Goal: Task Accomplishment & Management: Complete application form

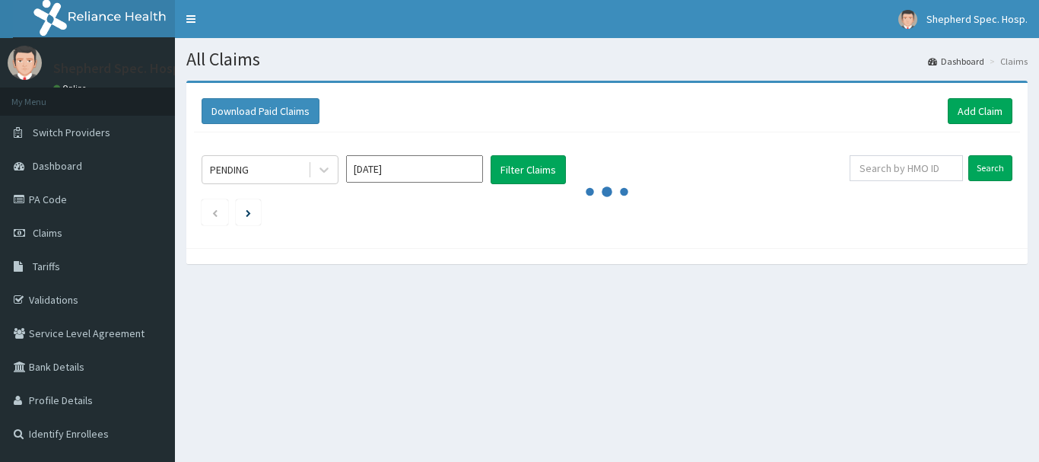
drag, startPoint x: 910, startPoint y: 460, endPoint x: 508, endPoint y: 243, distance: 456.6
click at [508, 243] on div "Download Paid Claims Add Claim × Note you can only download claims within a max…" at bounding box center [607, 165] width 842 height 165
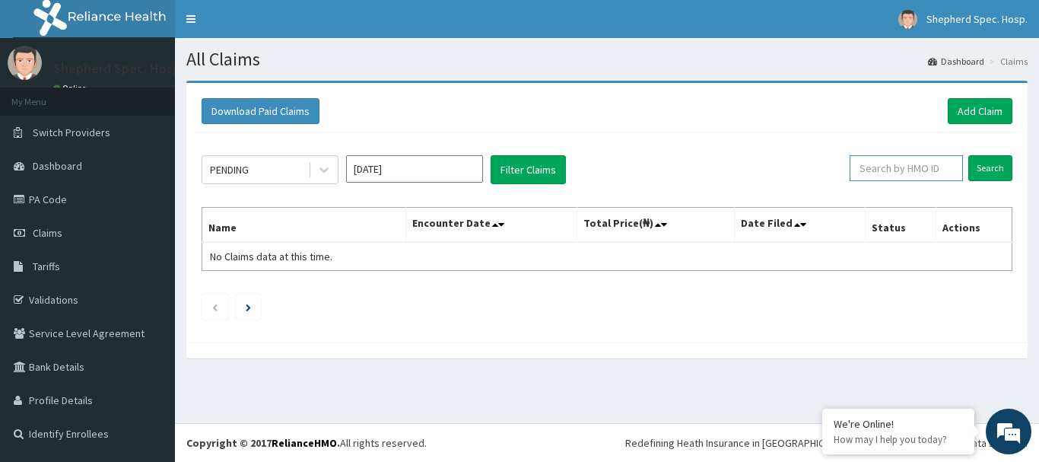
click at [927, 177] on input "text" at bounding box center [906, 168] width 113 height 26
paste input "DPC/10044/A"
type input "DPC/10044/A"
click at [982, 178] on input "Search" at bounding box center [991, 168] width 44 height 26
click at [1010, 103] on link "Add Claim" at bounding box center [980, 111] width 65 height 26
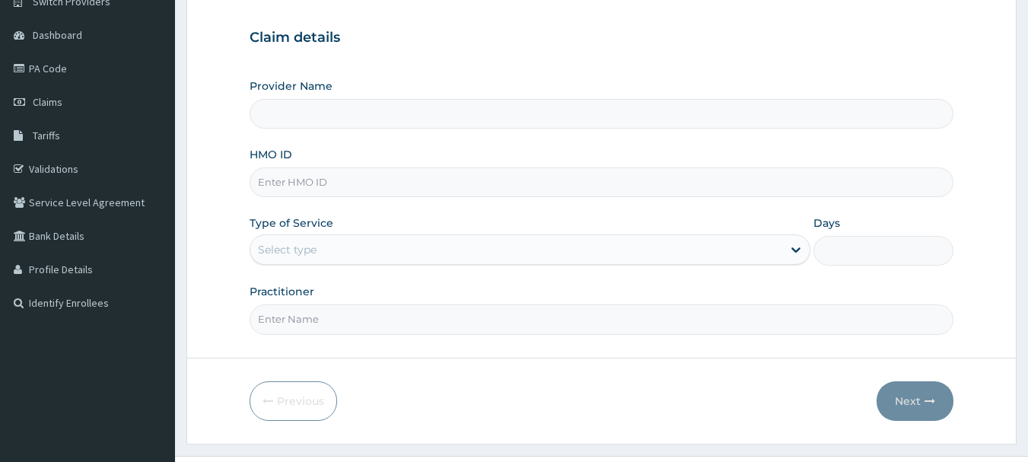
scroll to position [152, 0]
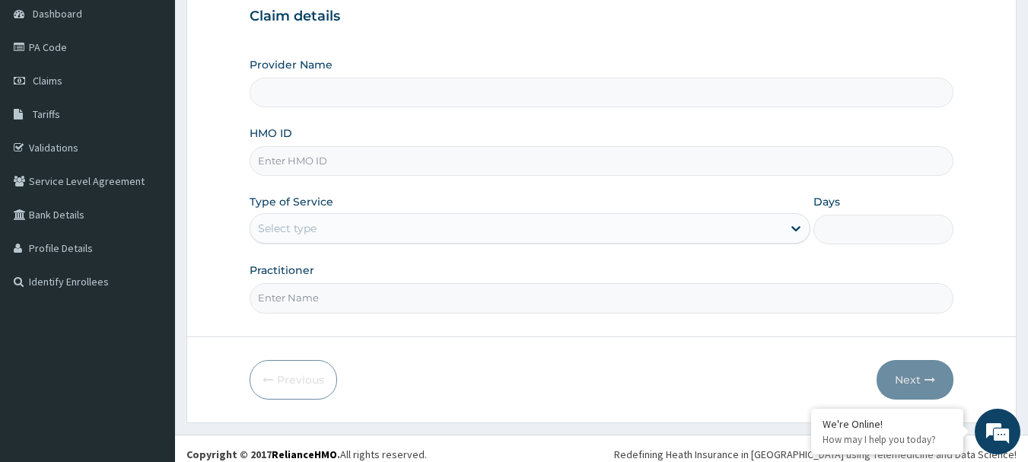
click at [329, 152] on input "HMO ID" at bounding box center [602, 161] width 705 height 30
type input "Shepherd Specialist Hospital(festac)"
paste input "DPC/10044/A"
type input "DPC/10044/A"
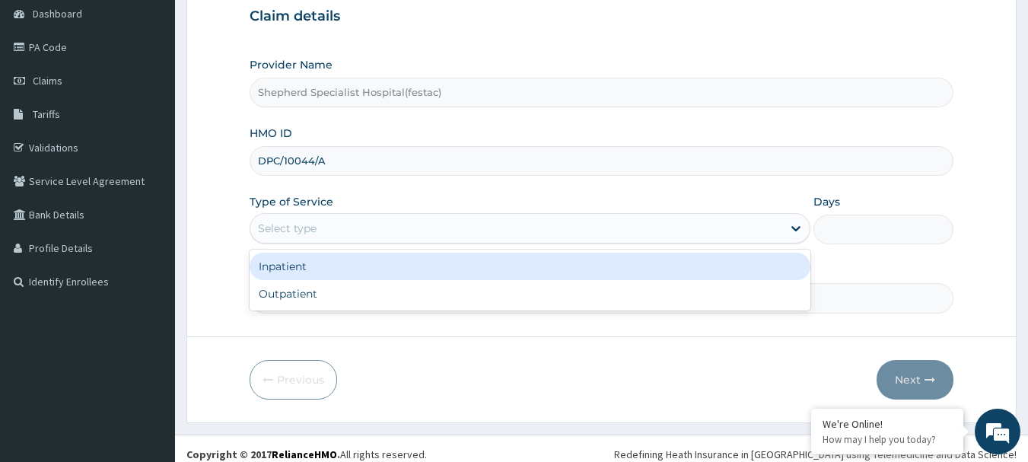
click at [330, 216] on div "Select type" at bounding box center [516, 228] width 532 height 24
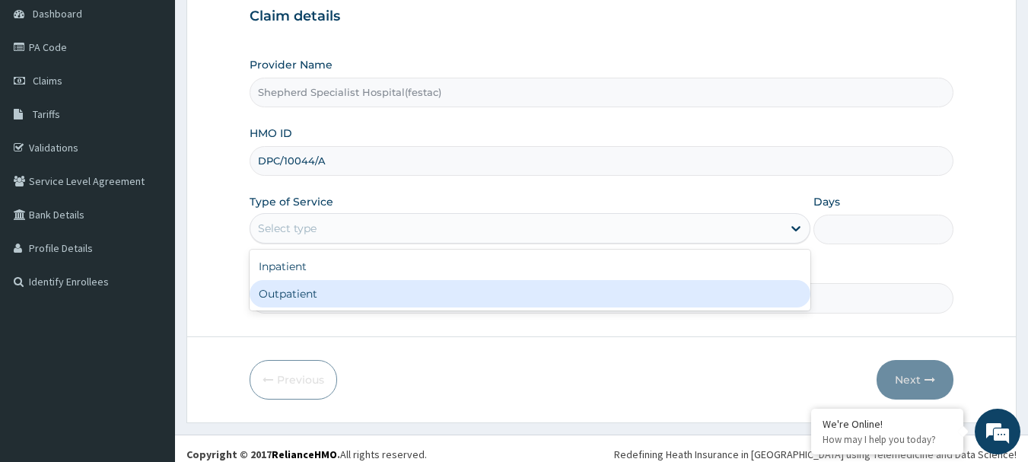
click at [317, 293] on div "Outpatient" at bounding box center [530, 293] width 561 height 27
type input "1"
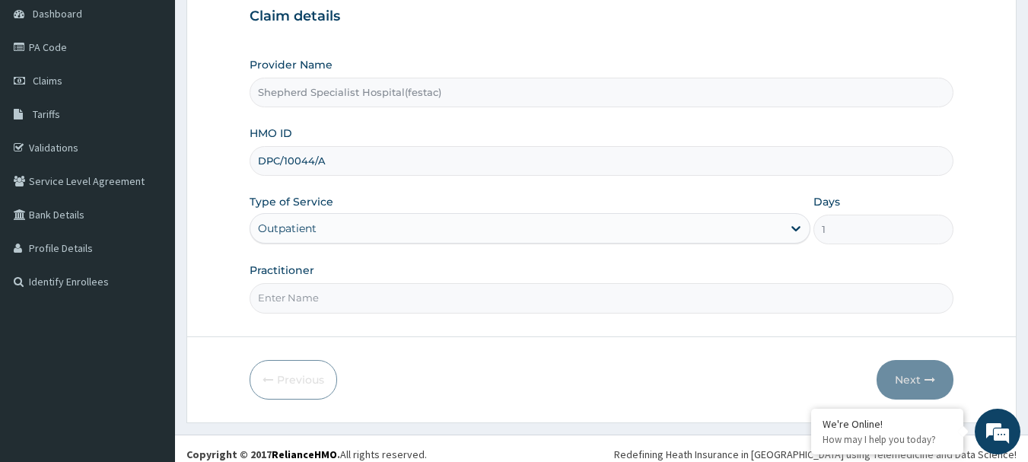
click at [317, 294] on input "Practitioner" at bounding box center [602, 298] width 705 height 30
type input "d"
type input "DR [PERSON_NAME]"
click at [912, 373] on button "Next" at bounding box center [915, 380] width 77 height 40
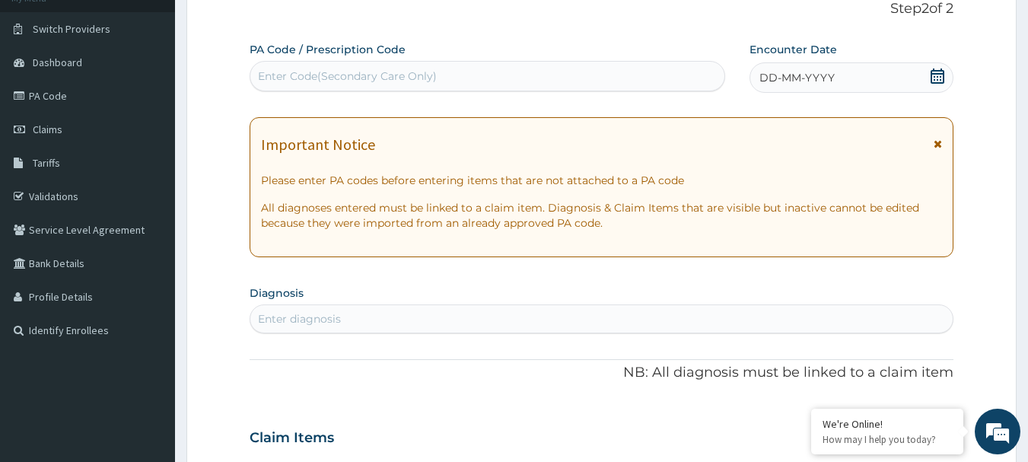
scroll to position [76, 0]
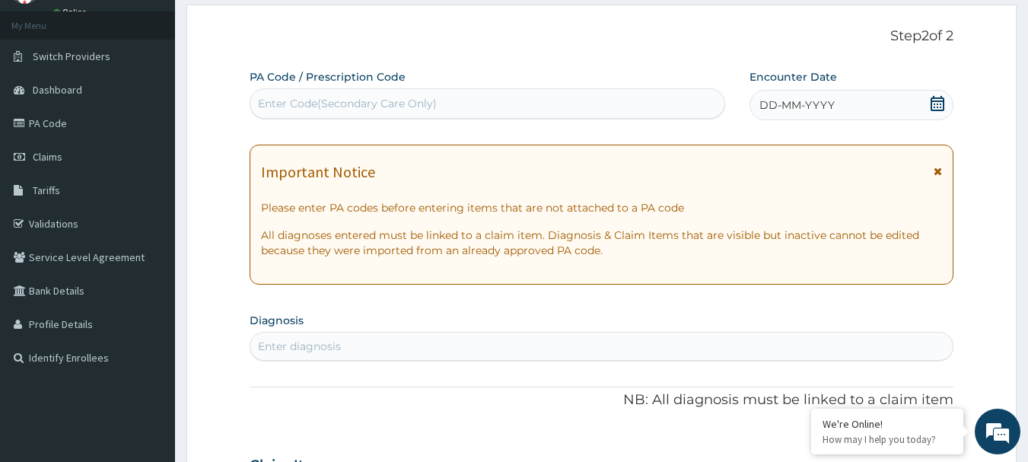
click at [938, 103] on icon at bounding box center [937, 103] width 15 height 15
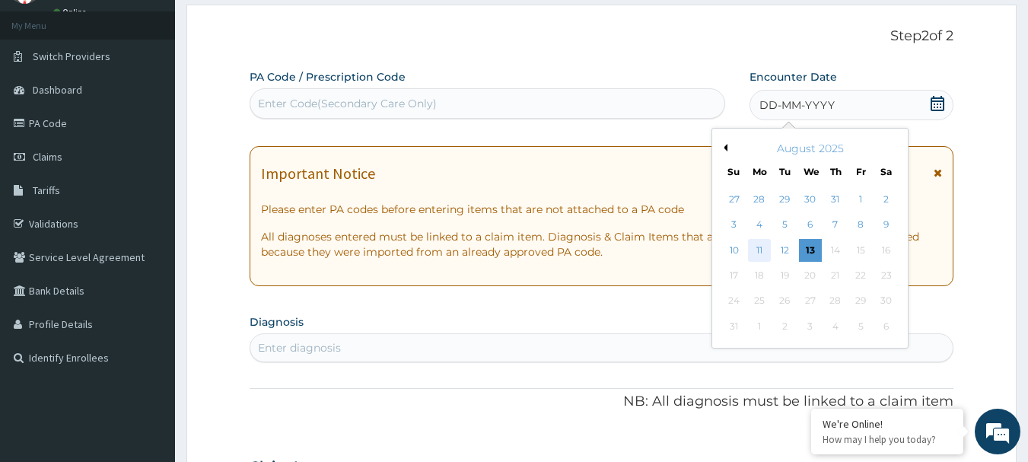
click at [759, 247] on div "11" at bounding box center [759, 250] width 23 height 23
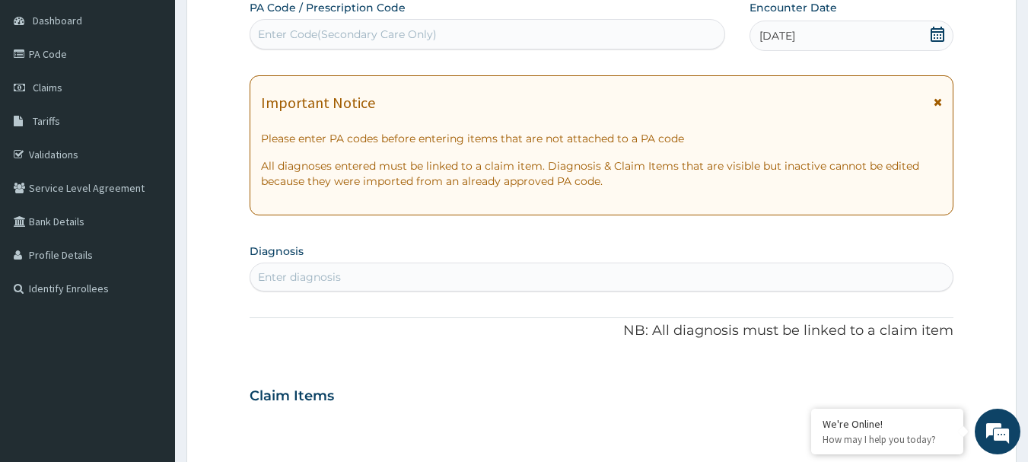
scroll to position [228, 0]
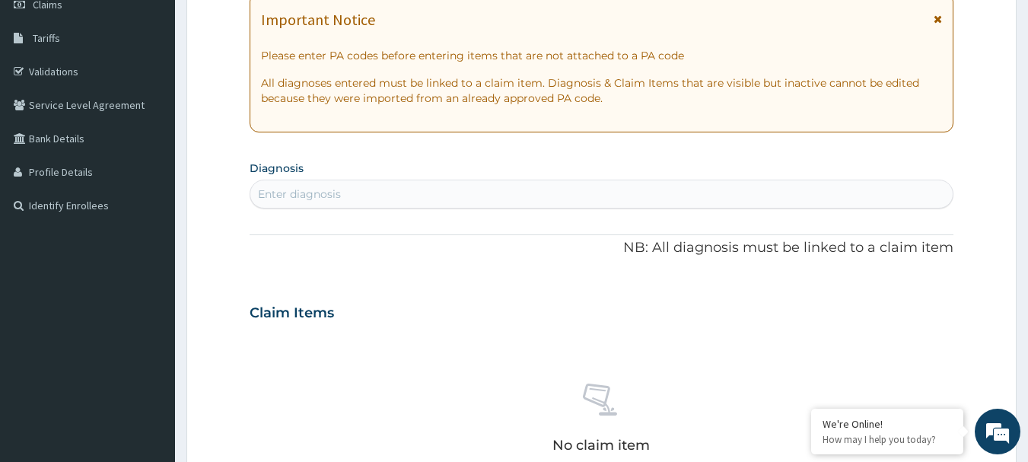
click at [394, 198] on div "Enter diagnosis" at bounding box center [601, 194] width 703 height 24
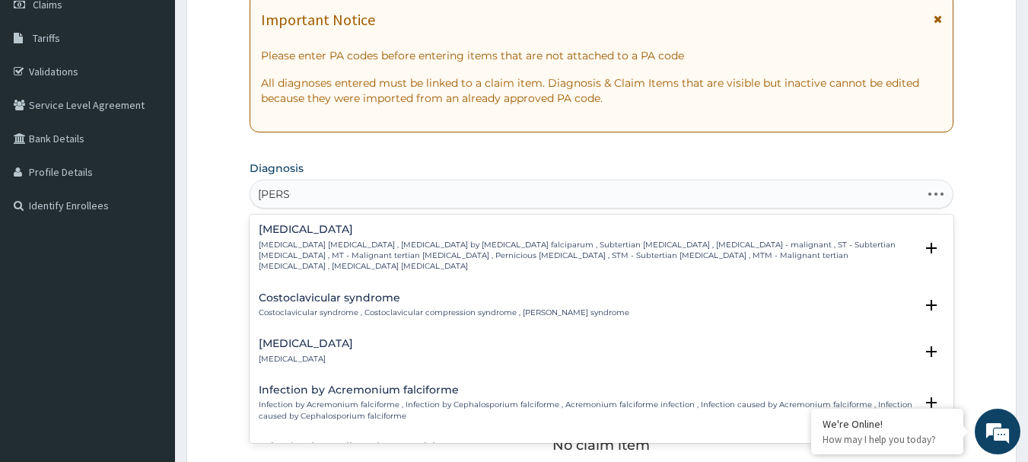
type input "FALCIP"
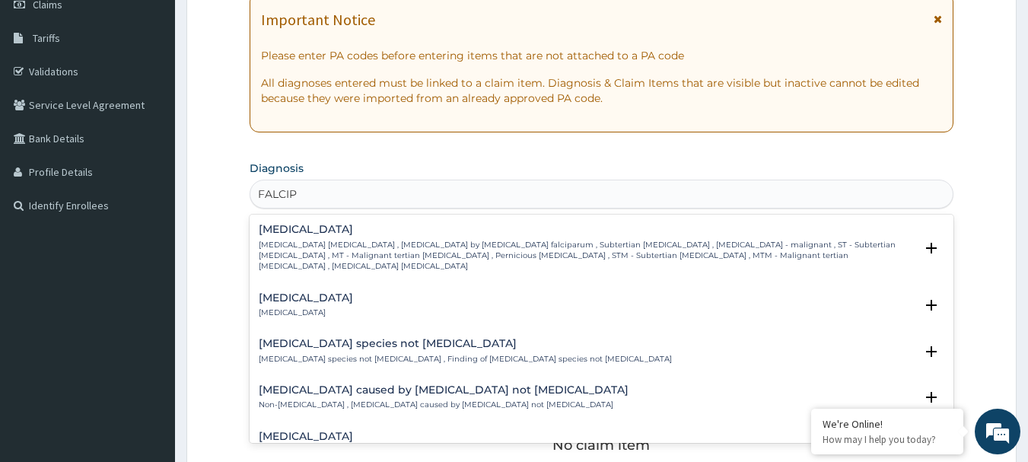
click at [334, 223] on div "[MEDICAL_DATA] [MEDICAL_DATA] [MEDICAL_DATA] , [MEDICAL_DATA] by [MEDICAL_DATA]…" at bounding box center [602, 252] width 705 height 68
click at [306, 243] on p "[MEDICAL_DATA] [MEDICAL_DATA] , [MEDICAL_DATA] by [MEDICAL_DATA] falciparum , S…" at bounding box center [587, 256] width 657 height 33
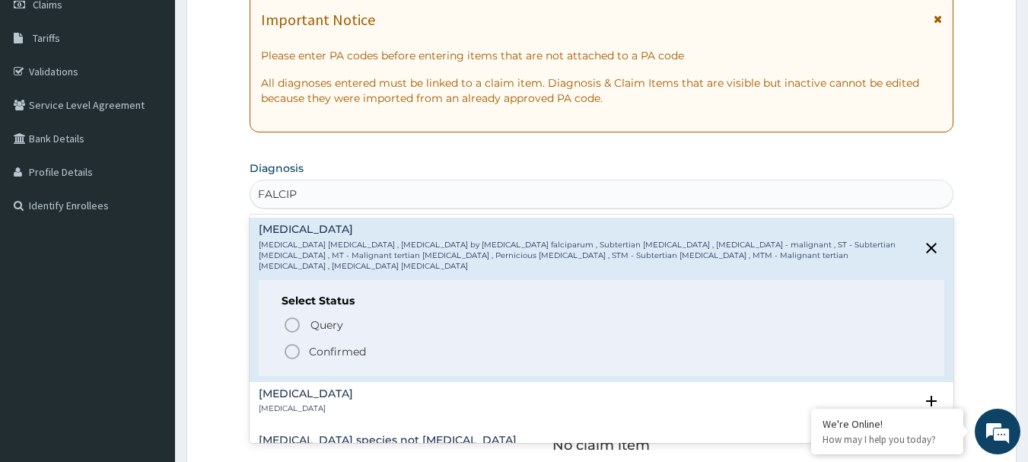
click at [291, 344] on icon "status option filled" at bounding box center [292, 351] width 18 height 18
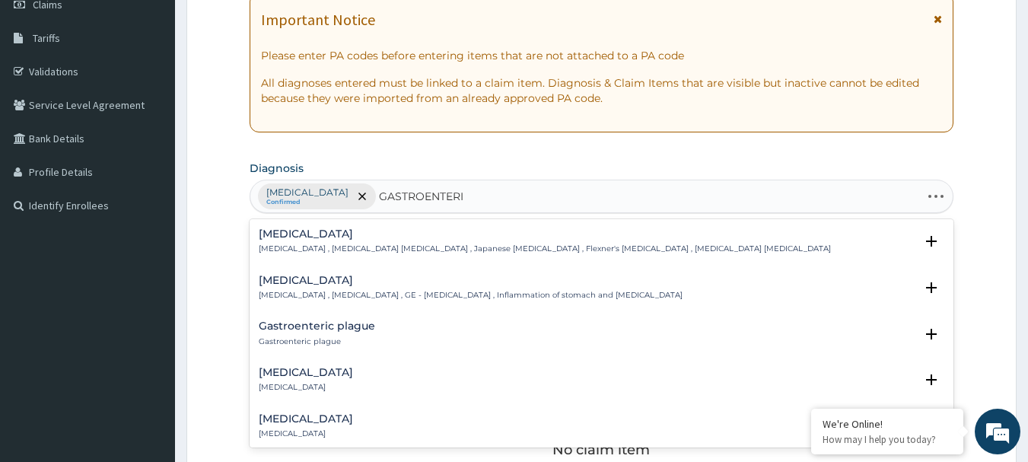
type input "GASTROENTERIT"
click at [285, 286] on h4 "[MEDICAL_DATA]" at bounding box center [471, 280] width 424 height 11
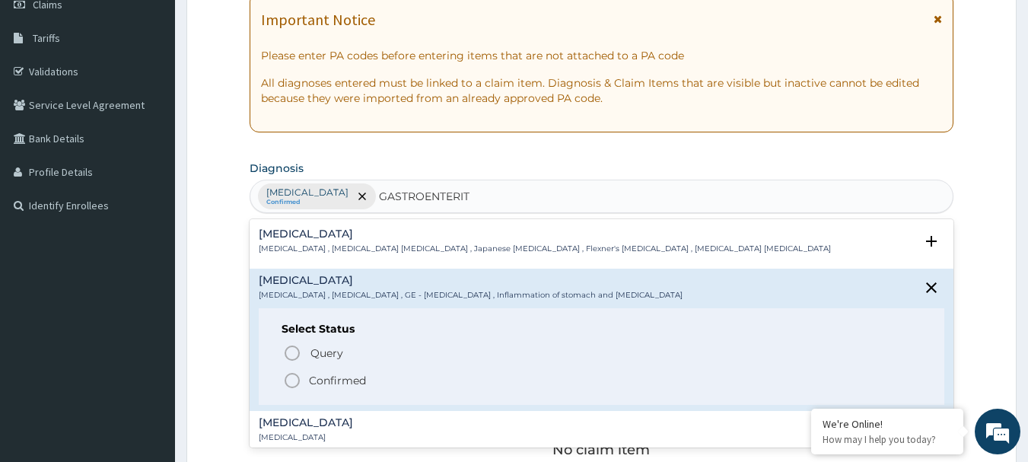
click at [286, 379] on icon "status option filled" at bounding box center [292, 380] width 18 height 18
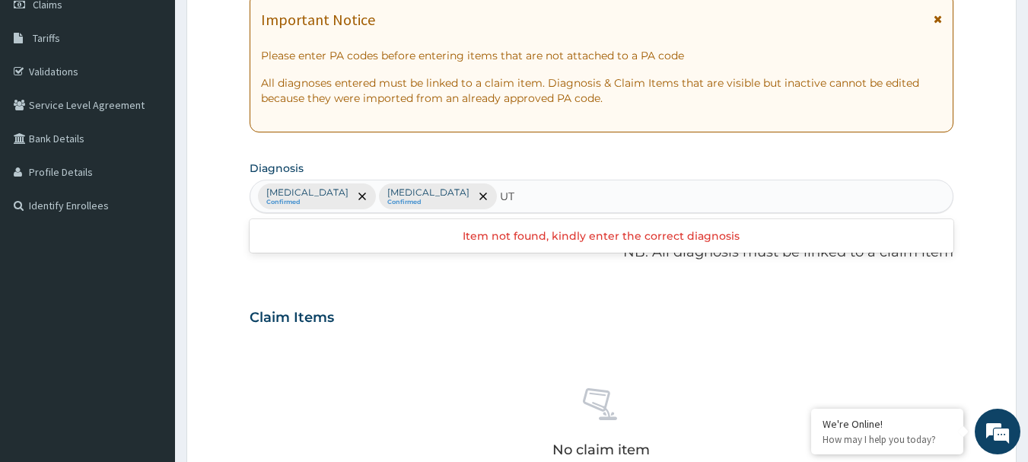
type input "U"
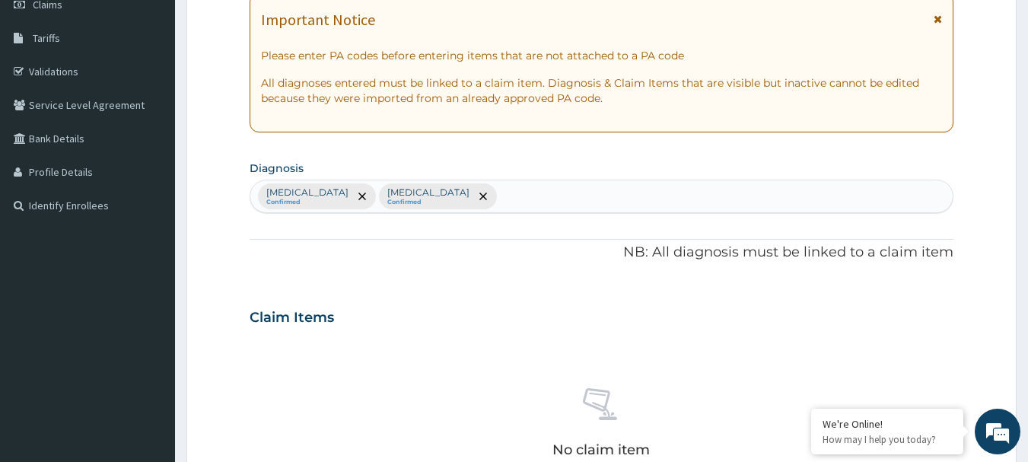
click at [565, 316] on div "Claim Items" at bounding box center [602, 314] width 705 height 40
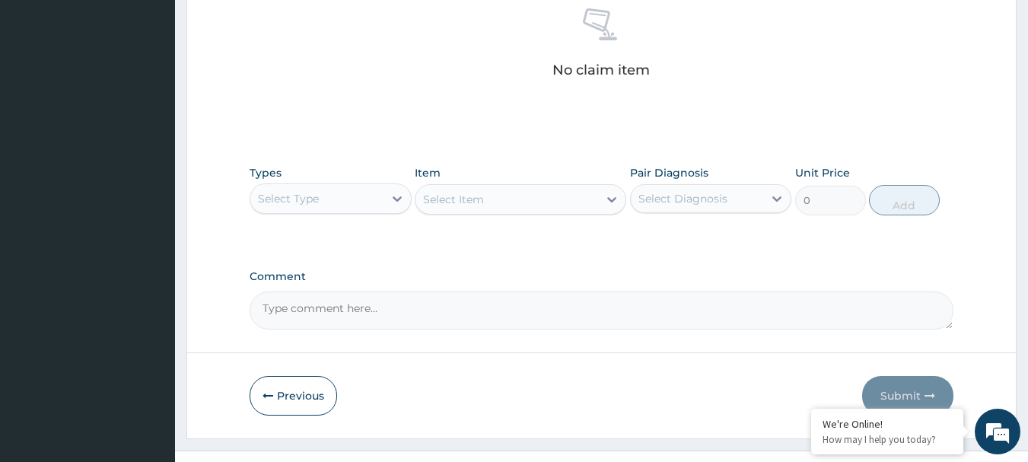
scroll to position [609, 0]
click at [335, 201] on div "Select Type" at bounding box center [316, 198] width 133 height 24
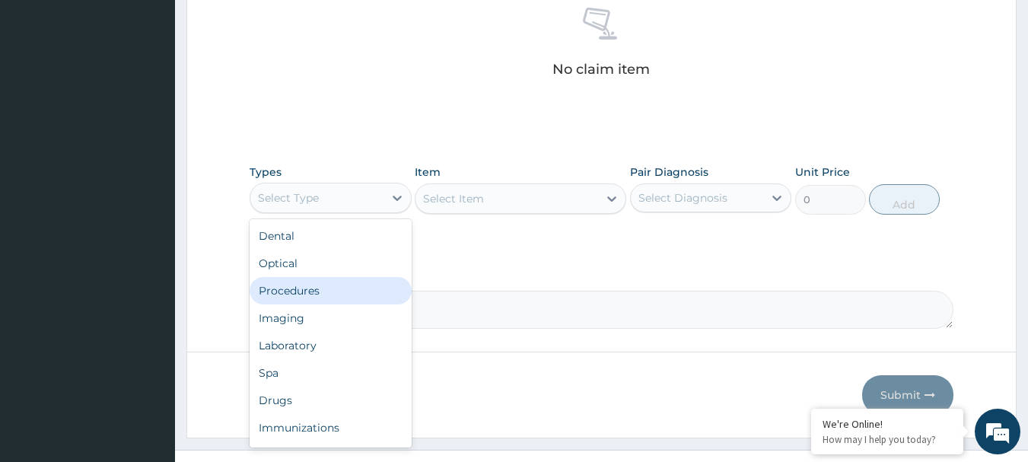
click at [310, 292] on div "Procedures" at bounding box center [331, 290] width 162 height 27
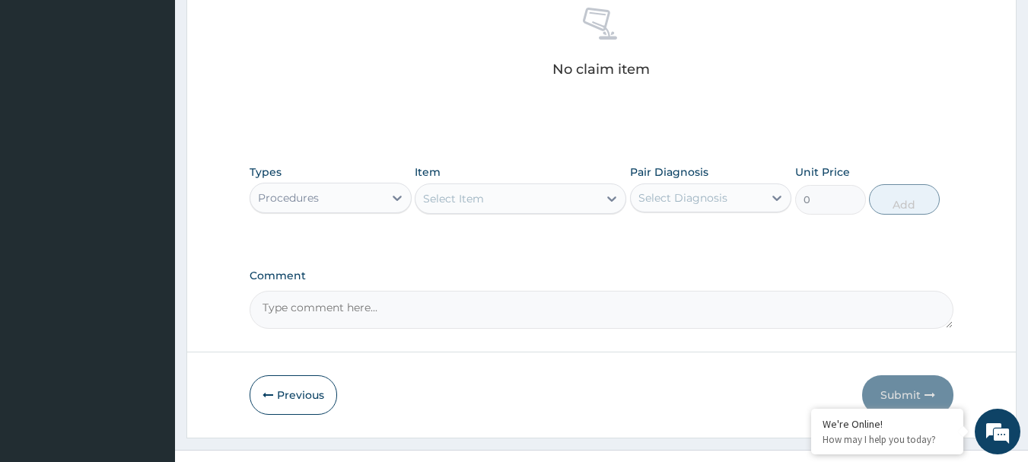
click at [489, 208] on div "Select Item" at bounding box center [506, 198] width 183 height 24
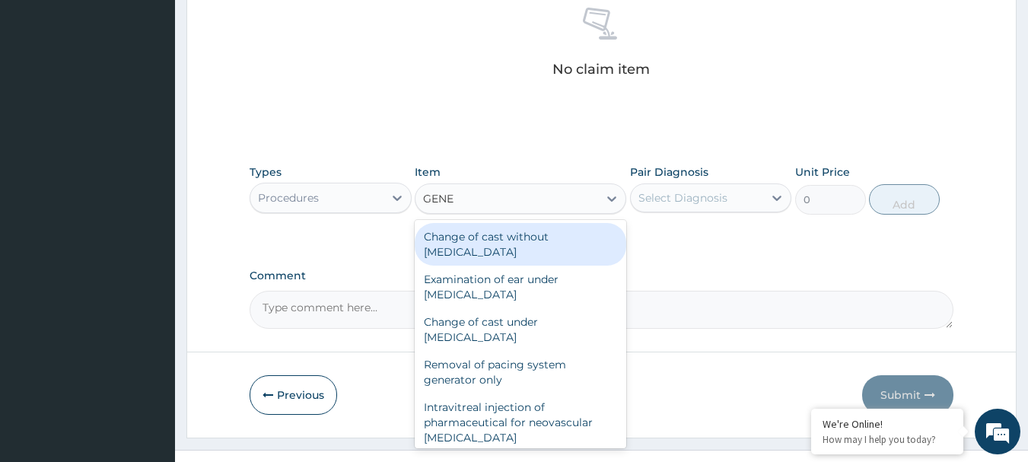
type input "GENER"
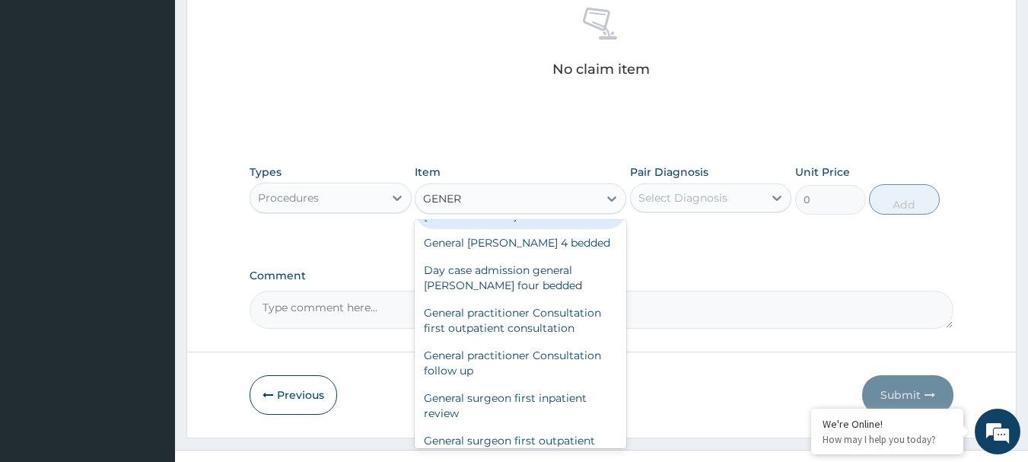
scroll to position [304, 0]
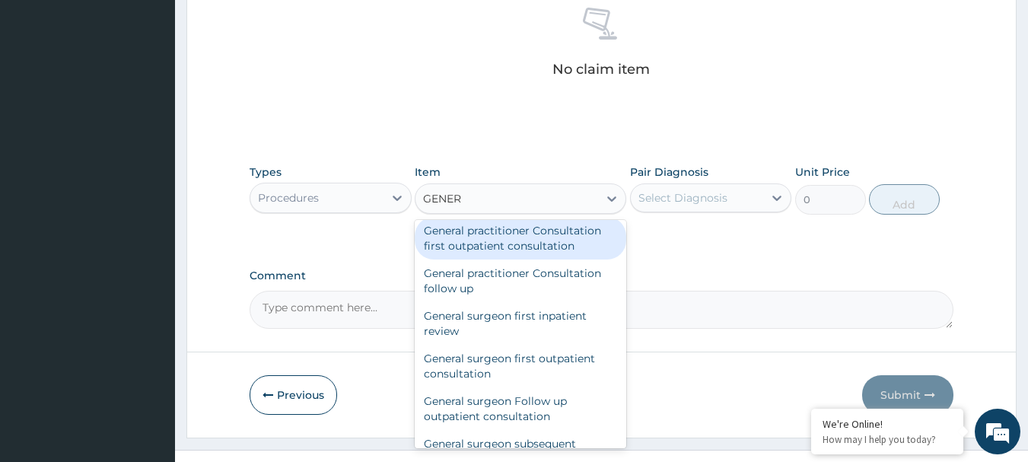
click at [496, 259] on div "General practitioner Consultation first outpatient consultation" at bounding box center [521, 238] width 212 height 43
type input "3600"
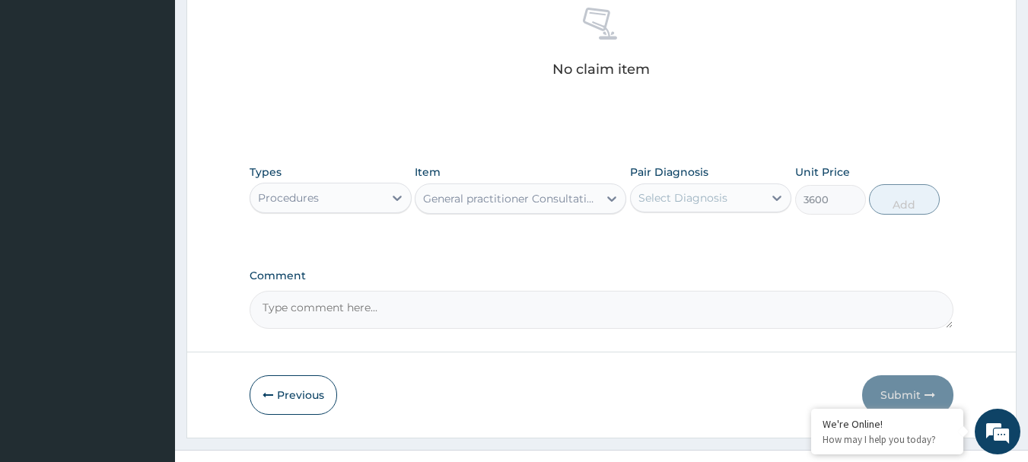
click at [718, 201] on div "Select Diagnosis" at bounding box center [682, 197] width 89 height 15
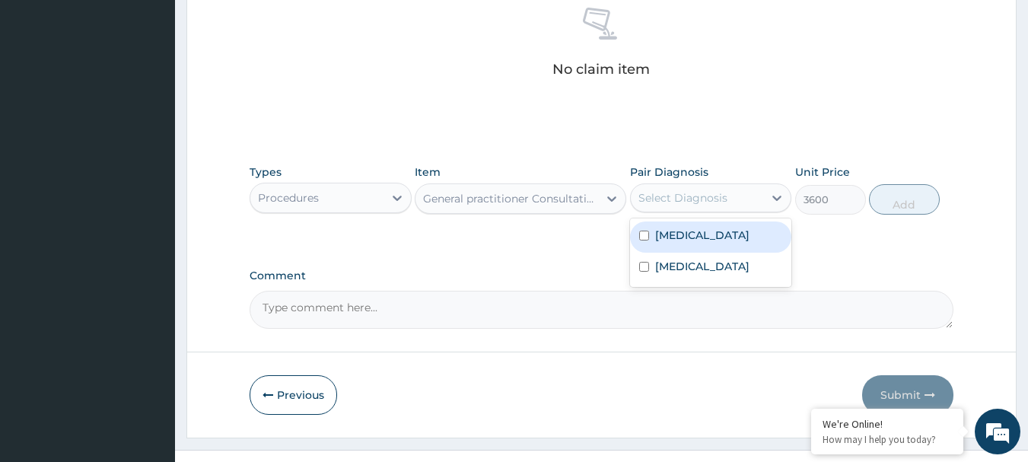
click at [716, 233] on label "[MEDICAL_DATA]" at bounding box center [702, 235] width 94 height 15
checkbox input "true"
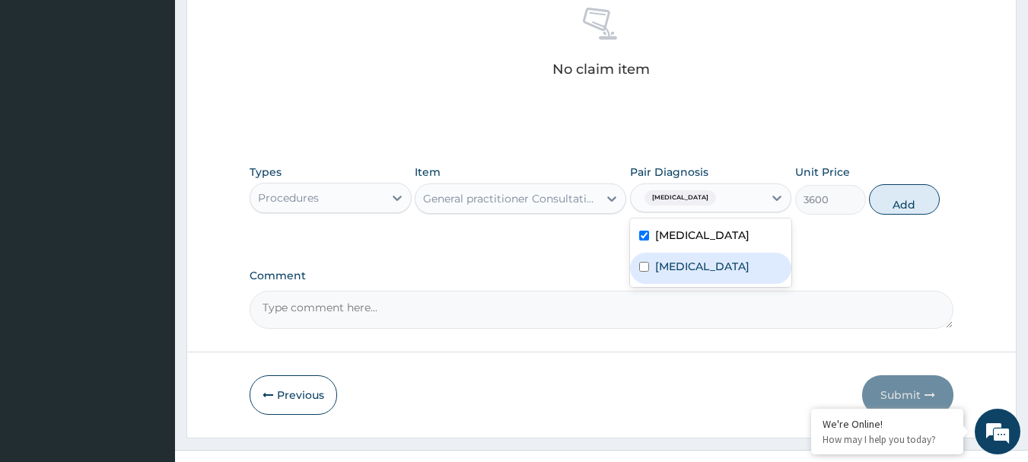
click at [717, 259] on label "[MEDICAL_DATA]" at bounding box center [702, 266] width 94 height 15
checkbox input "true"
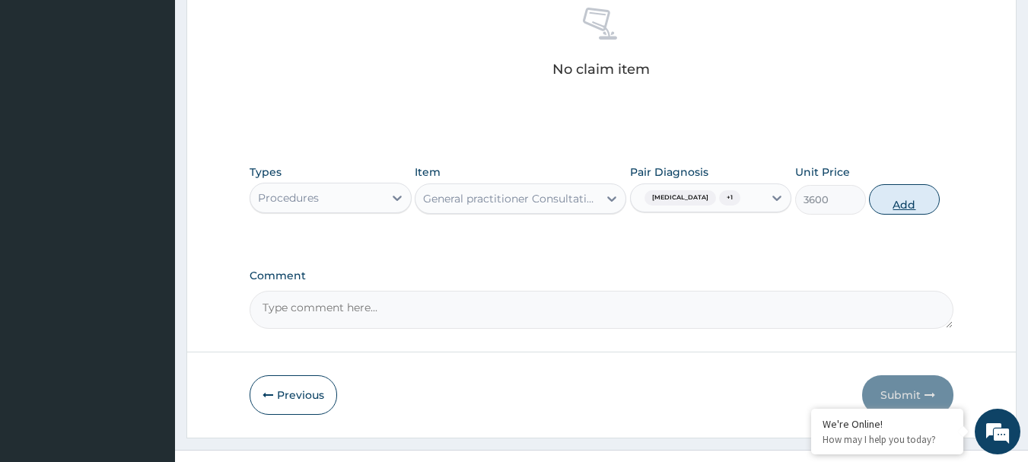
click at [917, 196] on button "Add" at bounding box center [904, 199] width 71 height 30
type input "0"
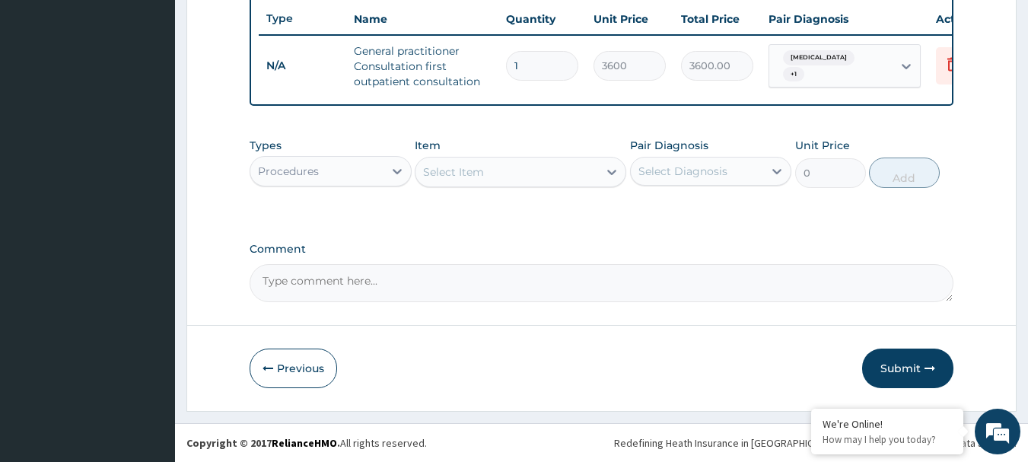
click at [453, 169] on div "Select Item" at bounding box center [453, 171] width 61 height 15
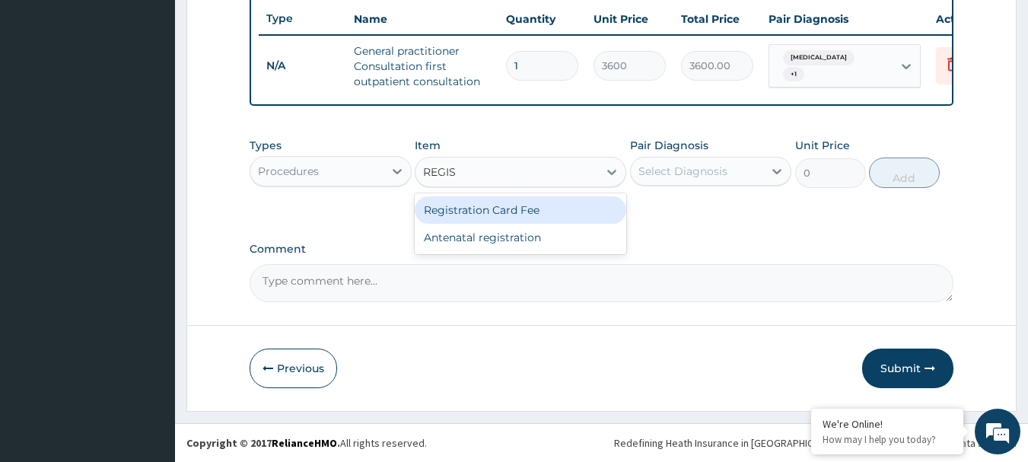
type input "REGIST"
click at [469, 206] on div "Registration Card Fee" at bounding box center [521, 209] width 212 height 27
type input "2900"
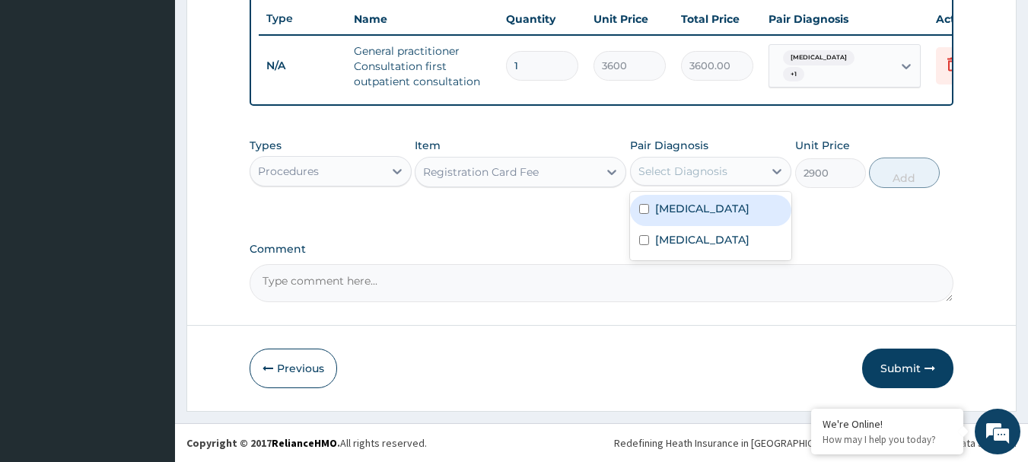
click at [699, 168] on div "Select Diagnosis" at bounding box center [682, 171] width 89 height 15
drag, startPoint x: 685, startPoint y: 221, endPoint x: 690, endPoint y: 229, distance: 9.9
click at [686, 221] on div "[MEDICAL_DATA]" at bounding box center [711, 210] width 162 height 31
checkbox input "true"
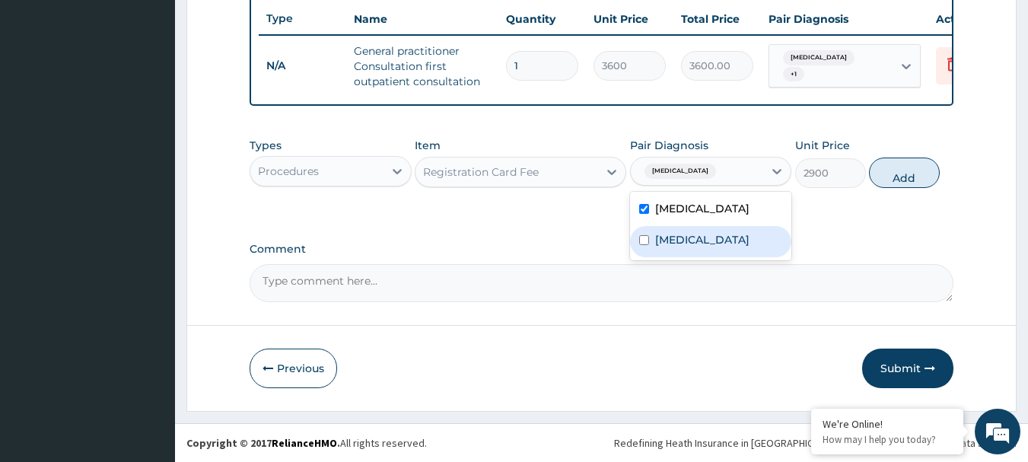
click at [693, 236] on label "[MEDICAL_DATA]" at bounding box center [702, 239] width 94 height 15
checkbox input "true"
click at [930, 177] on button "Add" at bounding box center [904, 173] width 71 height 30
type input "0"
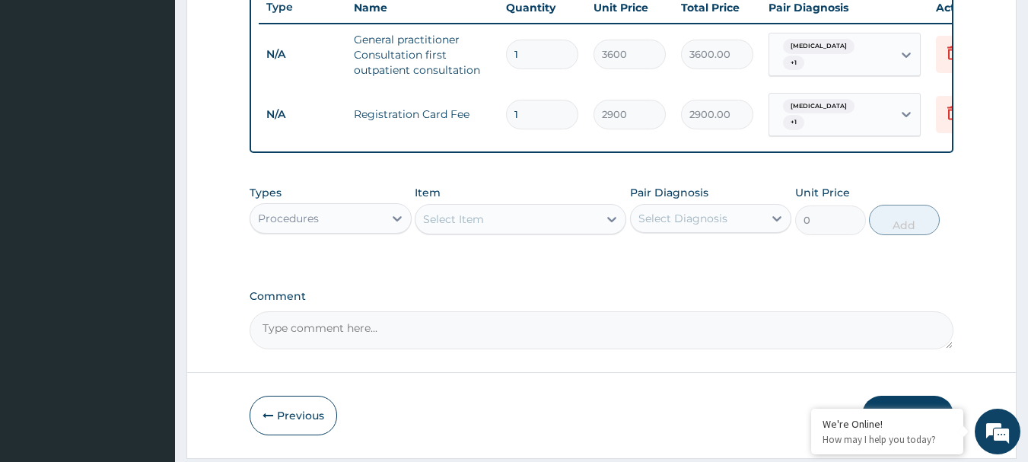
click at [292, 231] on div "Procedures" at bounding box center [316, 218] width 133 height 24
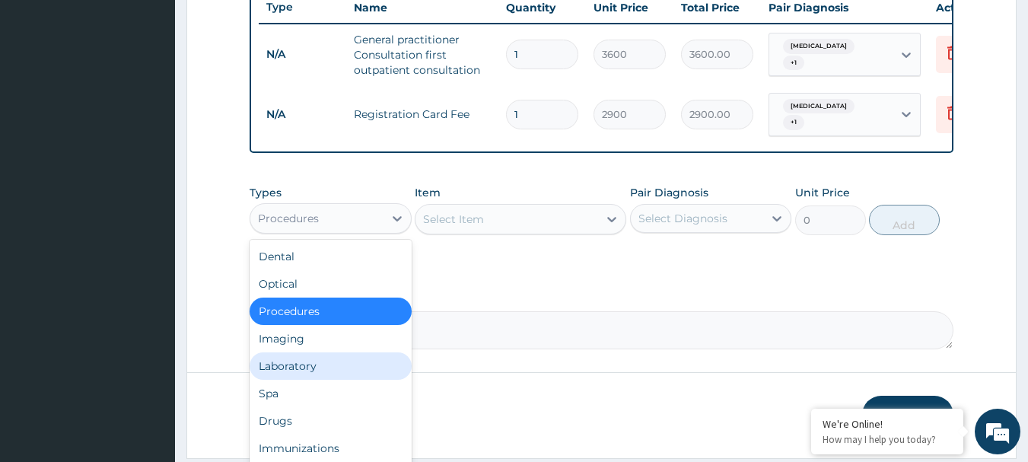
click at [284, 376] on div "Laboratory" at bounding box center [331, 365] width 162 height 27
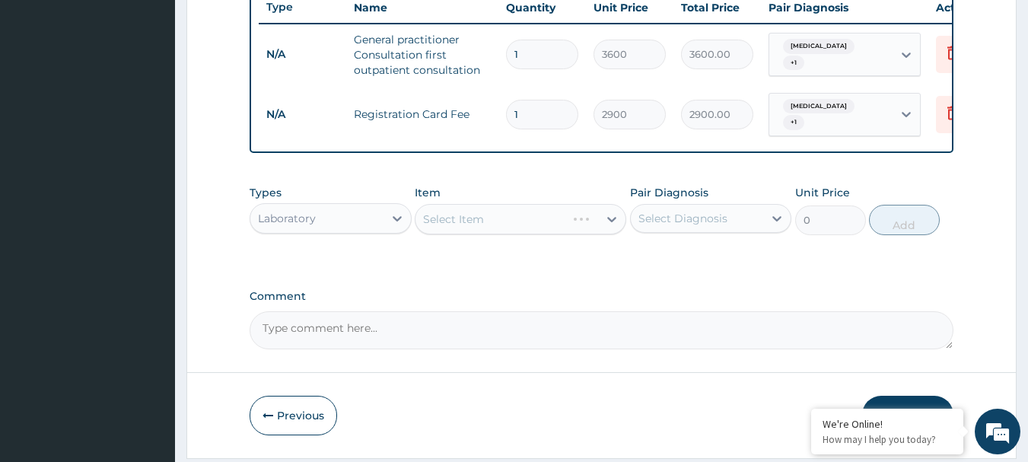
click at [452, 231] on div "Select Item" at bounding box center [521, 219] width 212 height 30
click at [452, 227] on div "Select Item" at bounding box center [453, 219] width 61 height 15
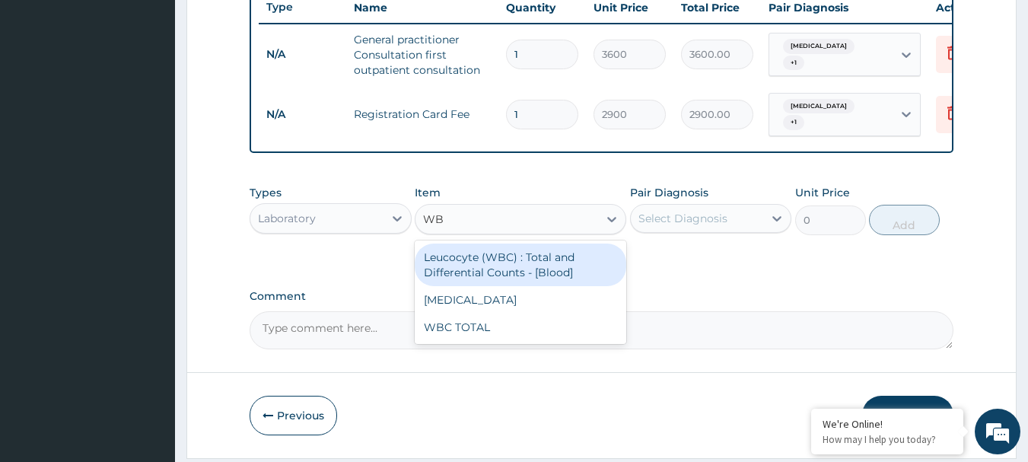
type input "WBC"
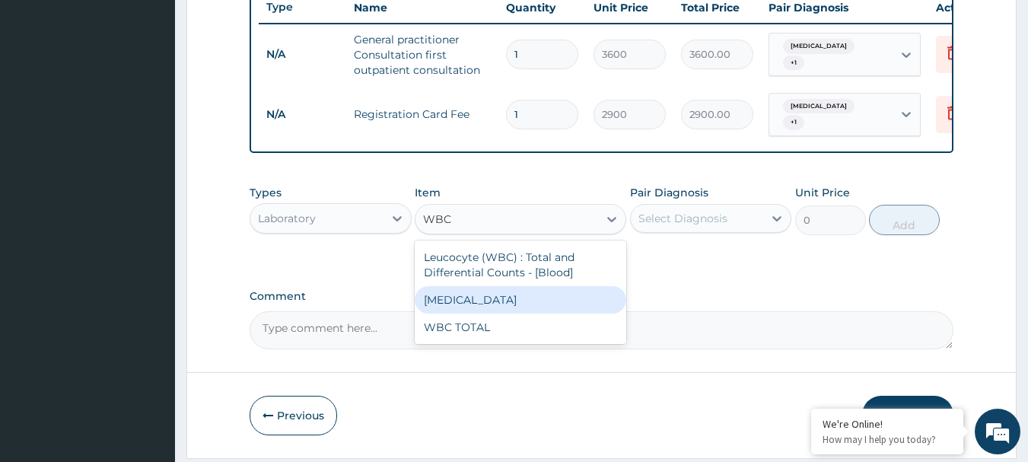
click at [485, 310] on div "[MEDICAL_DATA]" at bounding box center [521, 299] width 212 height 27
type input "2100"
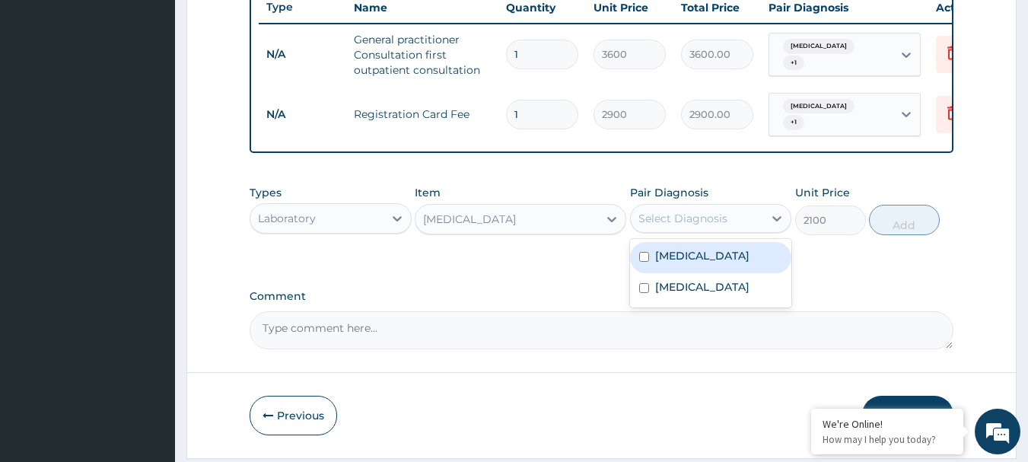
click at [735, 218] on div "Select Diagnosis" at bounding box center [697, 218] width 133 height 24
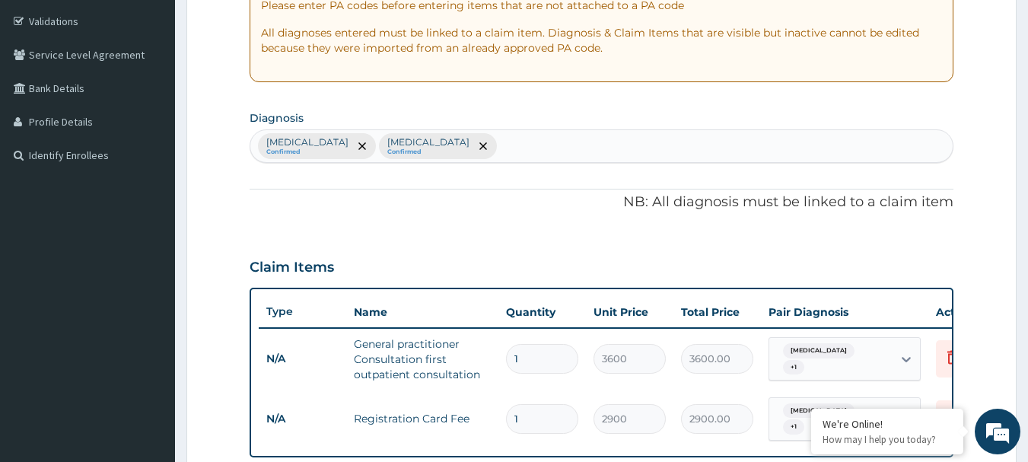
click at [551, 145] on div "[MEDICAL_DATA] Confirmed [MEDICAL_DATA] Confirmed" at bounding box center [601, 146] width 703 height 32
type input "[MEDICAL_DATA]"
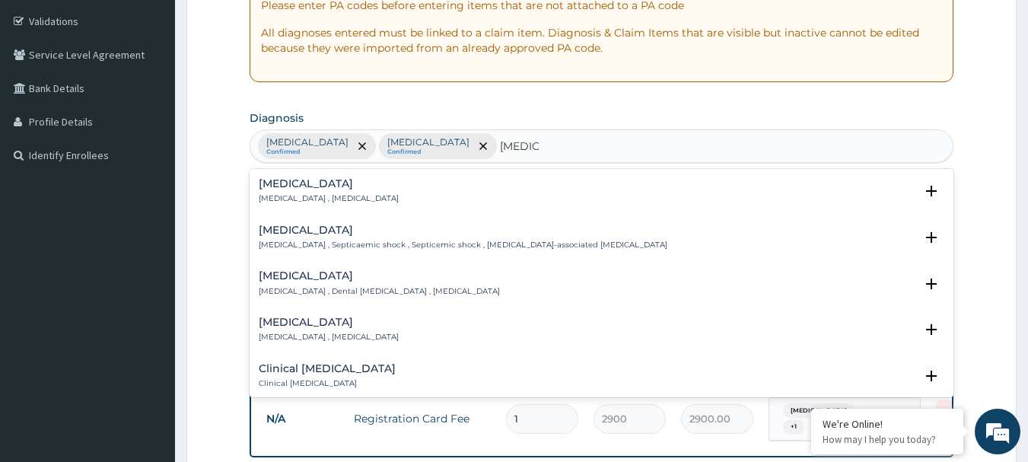
click at [314, 192] on div "[MEDICAL_DATA] [MEDICAL_DATA] , [MEDICAL_DATA]" at bounding box center [329, 191] width 140 height 27
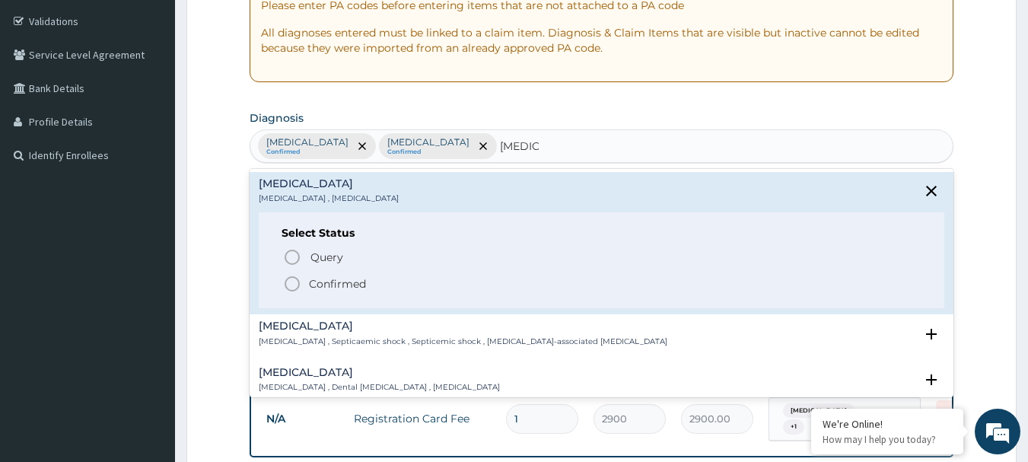
click at [298, 279] on circle "status option filled" at bounding box center [292, 284] width 14 height 14
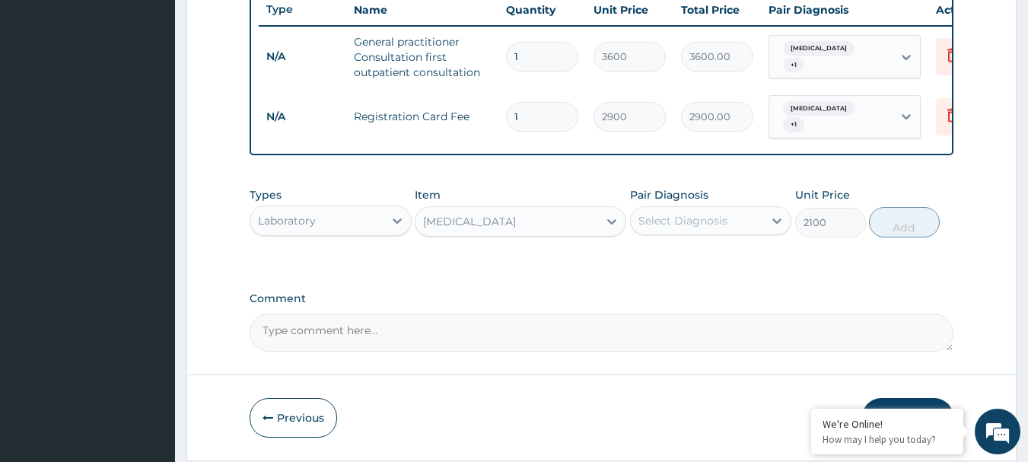
scroll to position [583, 0]
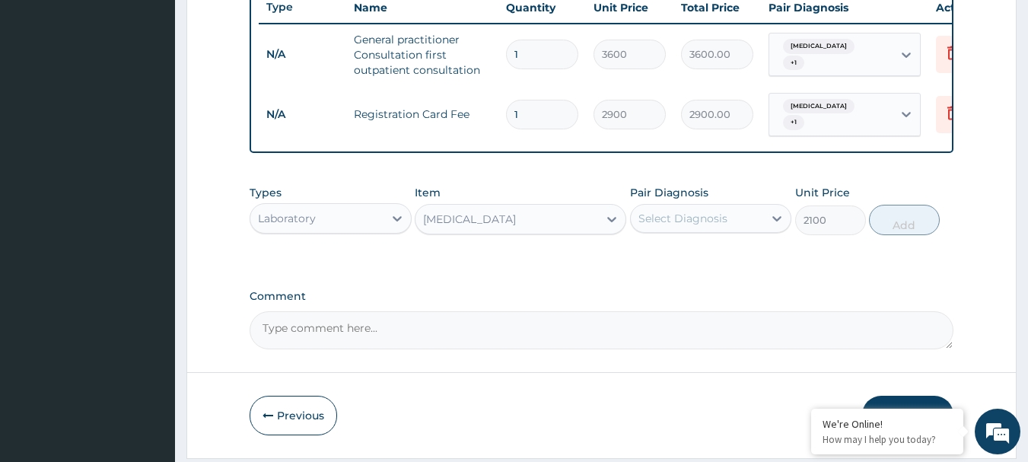
click at [711, 222] on div "Select Diagnosis" at bounding box center [682, 218] width 89 height 15
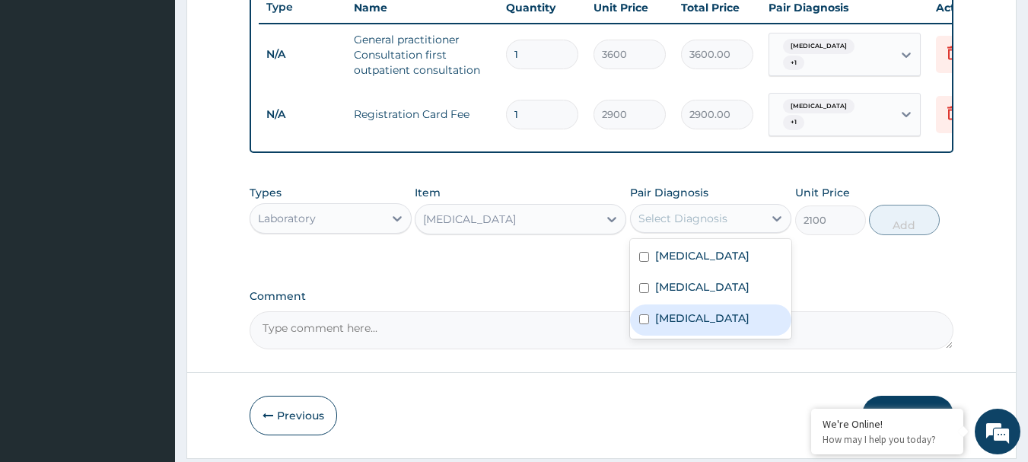
click at [665, 326] on label "[MEDICAL_DATA]" at bounding box center [702, 317] width 94 height 15
checkbox input "true"
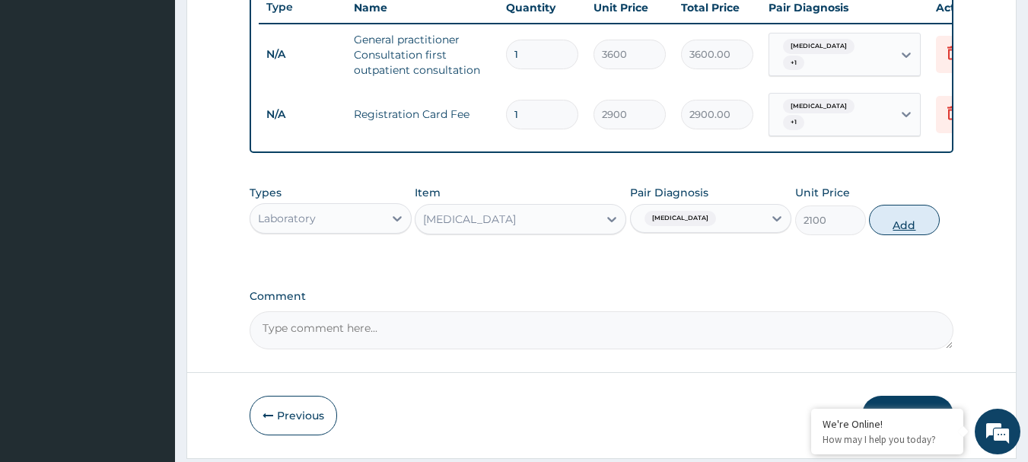
click at [899, 234] on button "Add" at bounding box center [904, 220] width 71 height 30
type input "0"
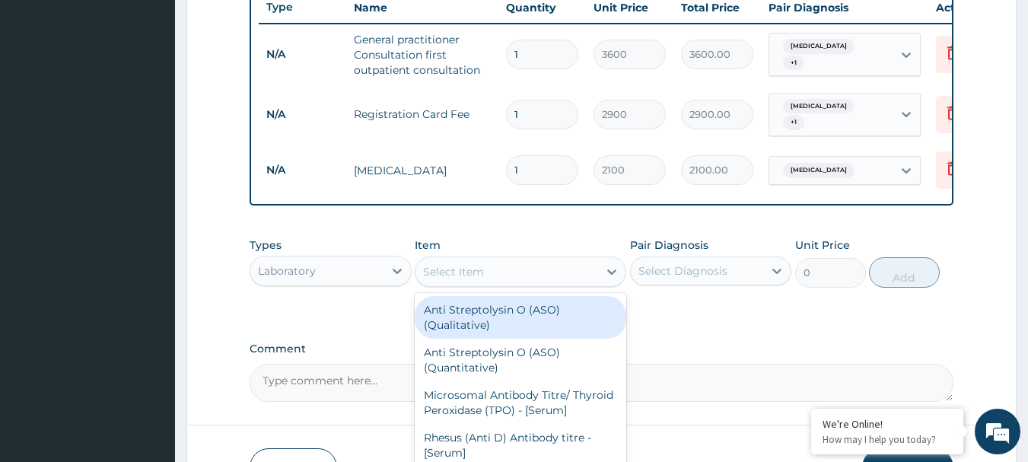
click at [447, 279] on div "Select Item" at bounding box center [453, 271] width 61 height 15
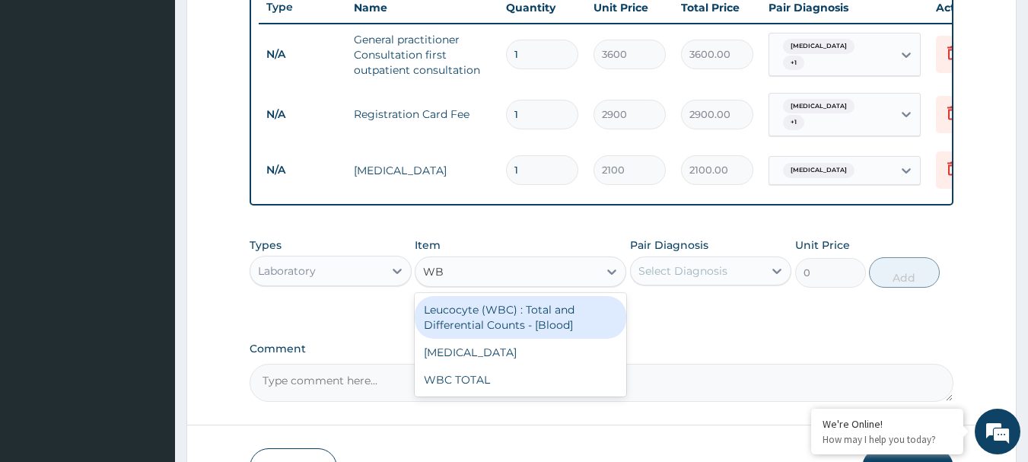
type input "WBC"
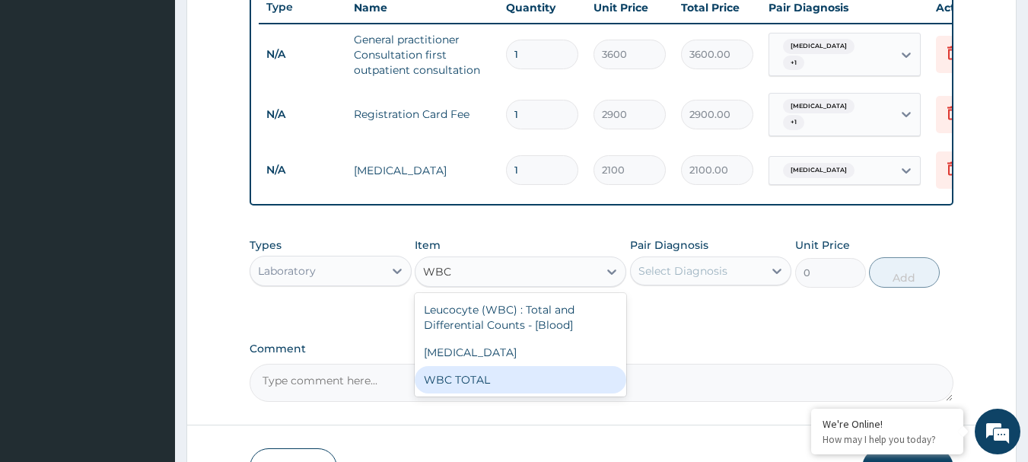
click at [498, 393] on div "WBC TOTAL" at bounding box center [521, 379] width 212 height 27
type input "2100"
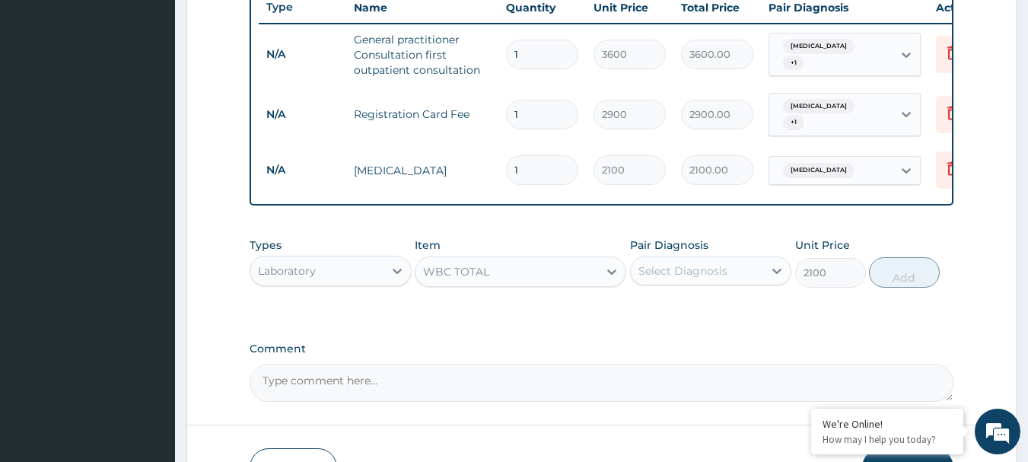
click at [692, 279] on div "Select Diagnosis" at bounding box center [682, 270] width 89 height 15
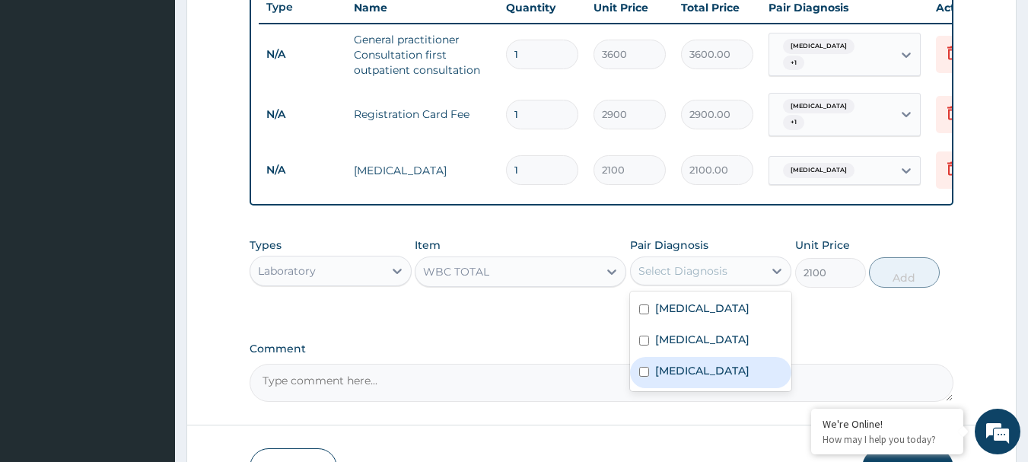
click at [679, 378] on label "[MEDICAL_DATA]" at bounding box center [702, 370] width 94 height 15
checkbox input "true"
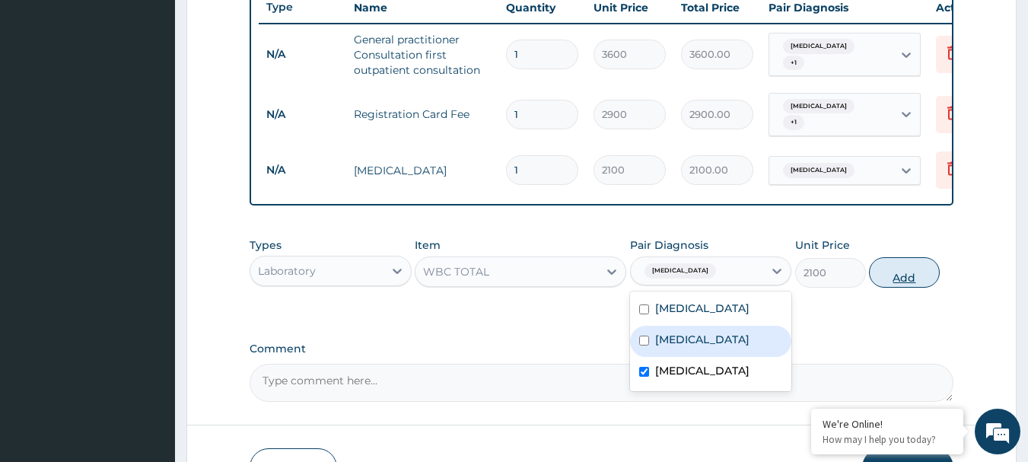
click at [923, 285] on button "Add" at bounding box center [904, 272] width 71 height 30
type input "0"
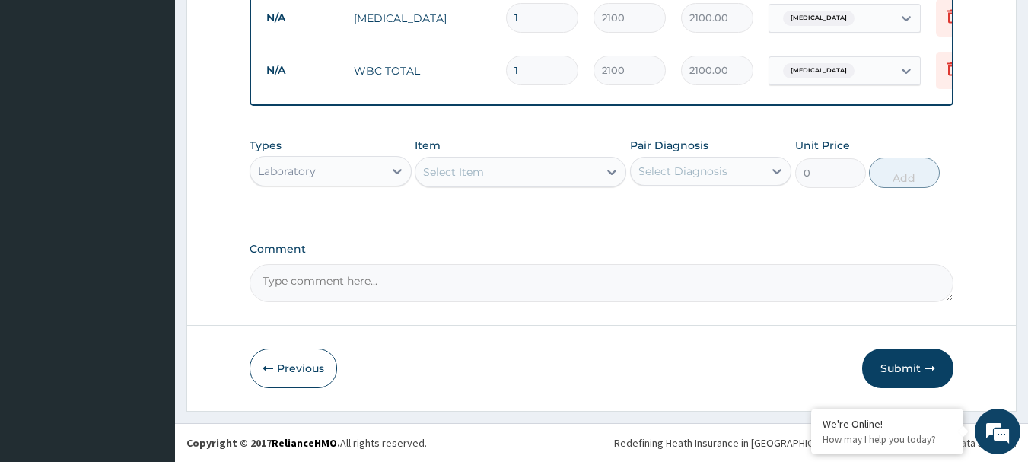
scroll to position [746, 0]
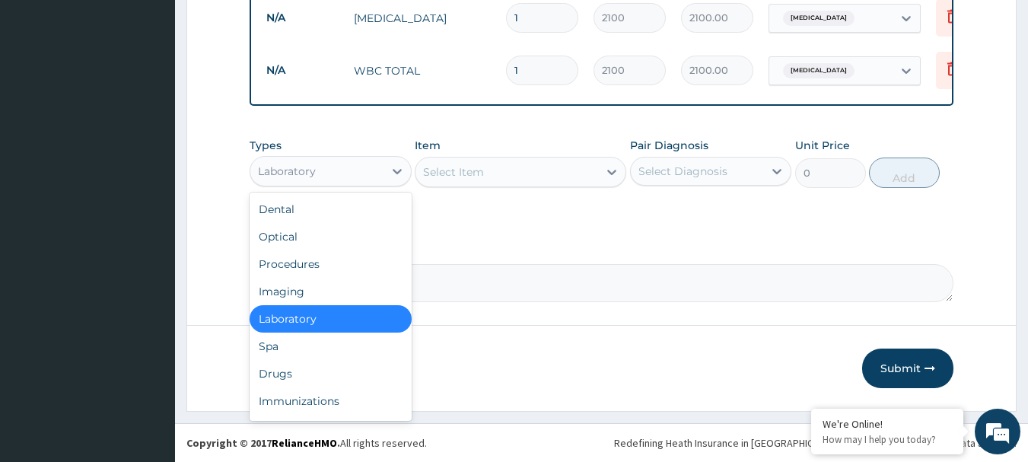
drag, startPoint x: 326, startPoint y: 169, endPoint x: 326, endPoint y: 197, distance: 28.2
click at [326, 170] on div "Laboratory" at bounding box center [316, 171] width 133 height 24
click at [275, 375] on div "Drugs" at bounding box center [331, 373] width 162 height 27
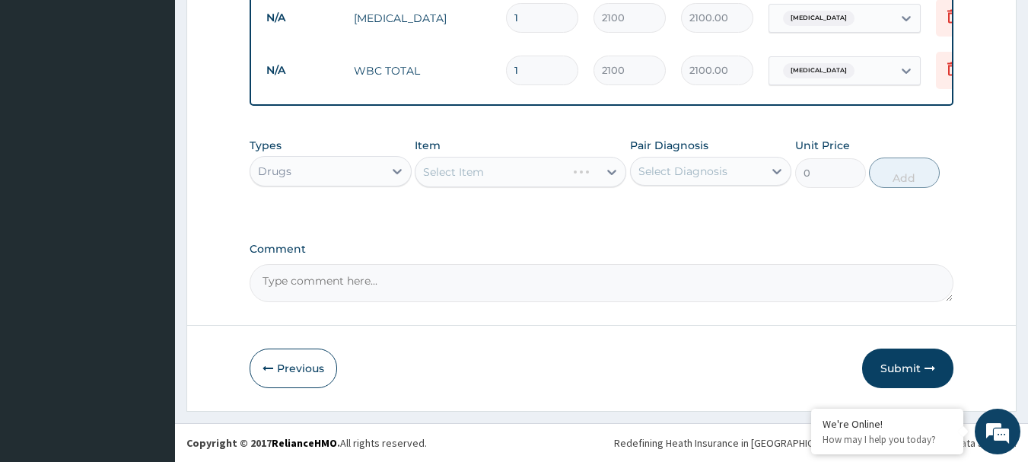
click at [462, 180] on div "Select Item" at bounding box center [521, 172] width 212 height 30
click at [469, 169] on div "Select Item" at bounding box center [521, 172] width 212 height 30
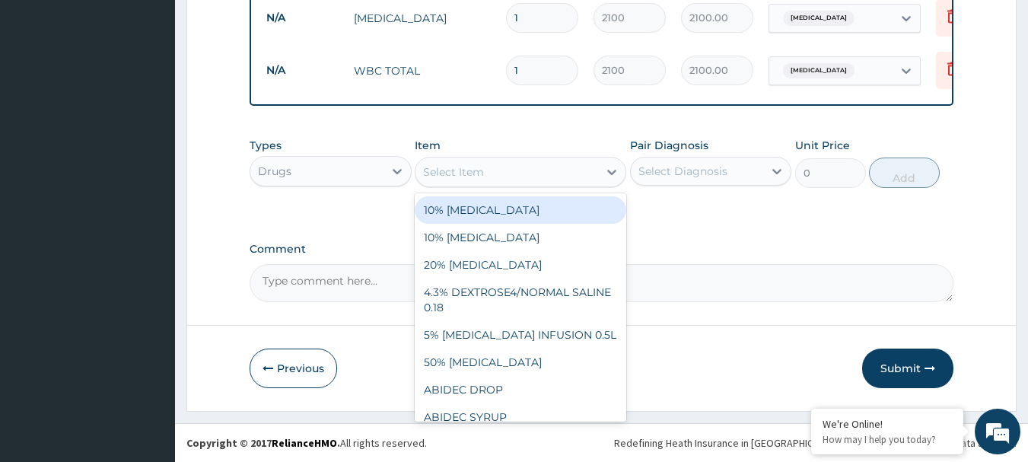
click at [474, 170] on div "Select Item" at bounding box center [453, 171] width 61 height 15
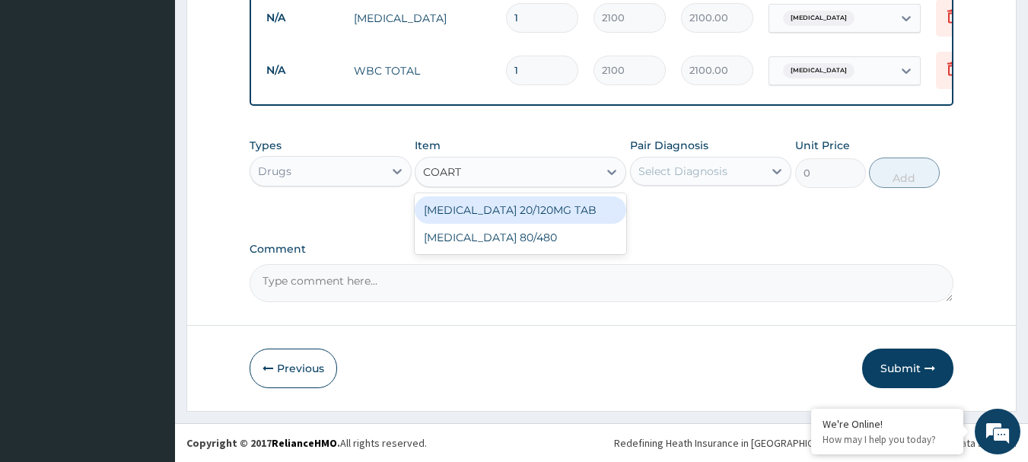
type input "COARTE"
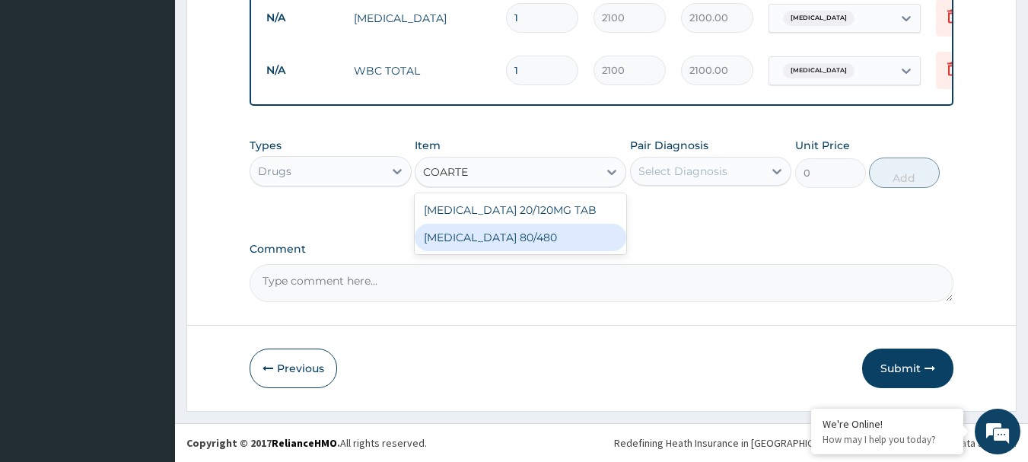
click at [482, 250] on div "[MEDICAL_DATA] 80/480" at bounding box center [521, 237] width 212 height 27
type input "119"
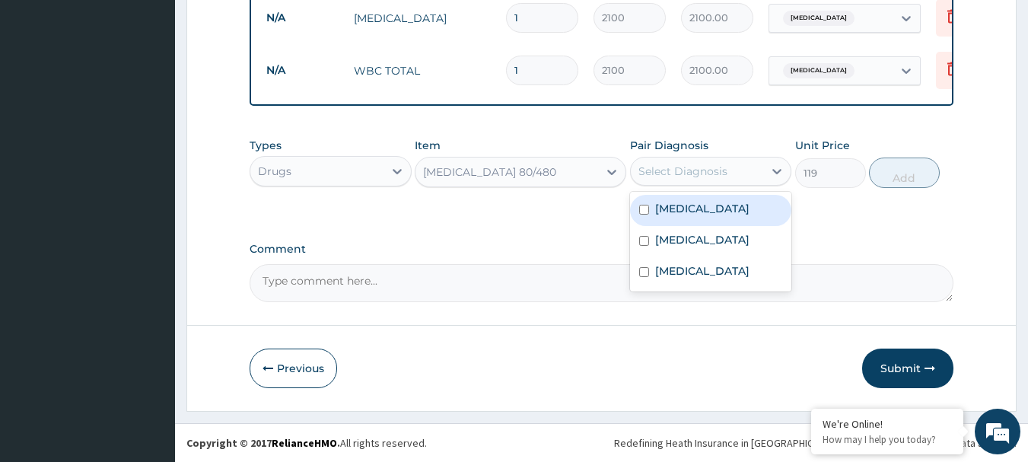
click at [740, 172] on div "Select Diagnosis" at bounding box center [697, 171] width 133 height 24
click at [678, 211] on label "[MEDICAL_DATA]" at bounding box center [702, 208] width 94 height 15
checkbox input "true"
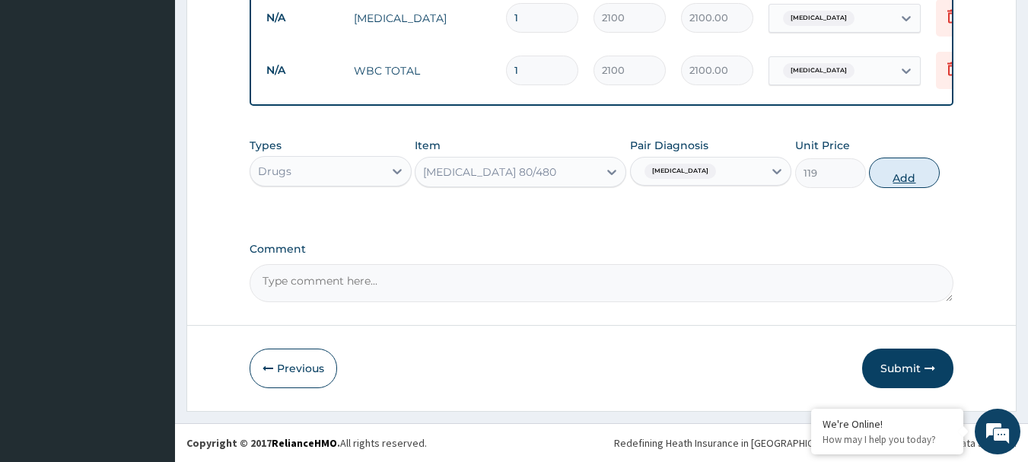
click at [911, 167] on button "Add" at bounding box center [904, 173] width 71 height 30
type input "0"
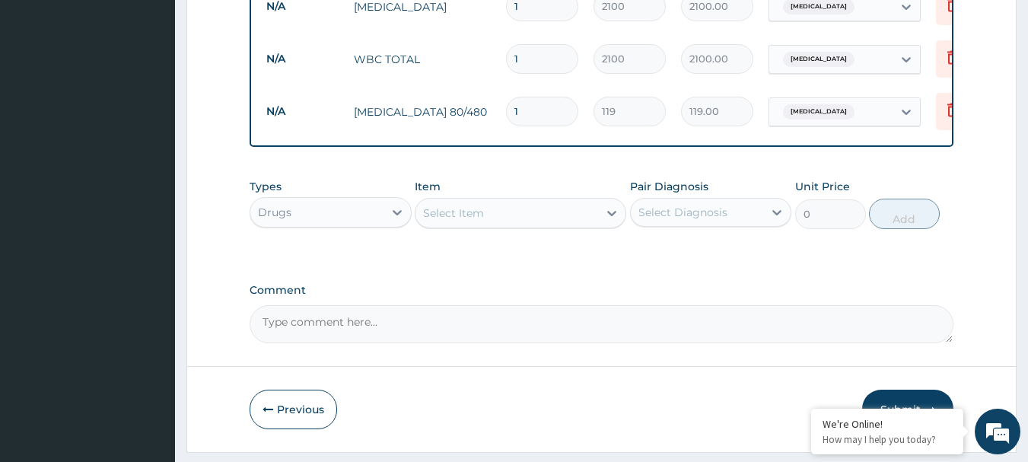
type input "0.00"
type input "6"
type input "714.00"
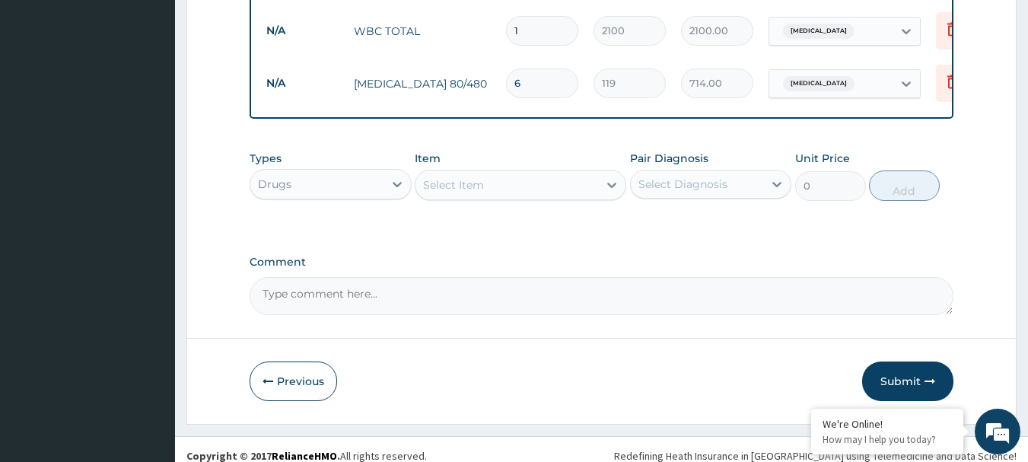
scroll to position [799, 0]
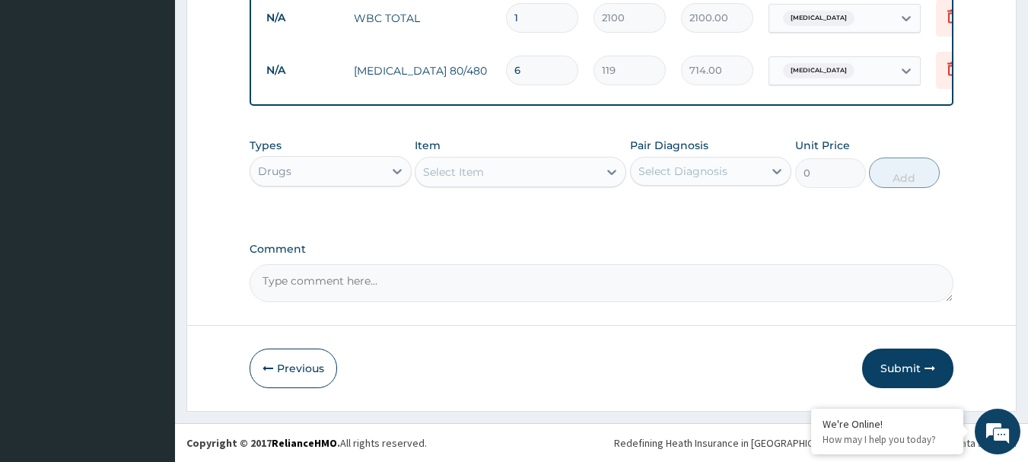
type input "6"
click at [466, 171] on div "Select Item" at bounding box center [453, 171] width 61 height 15
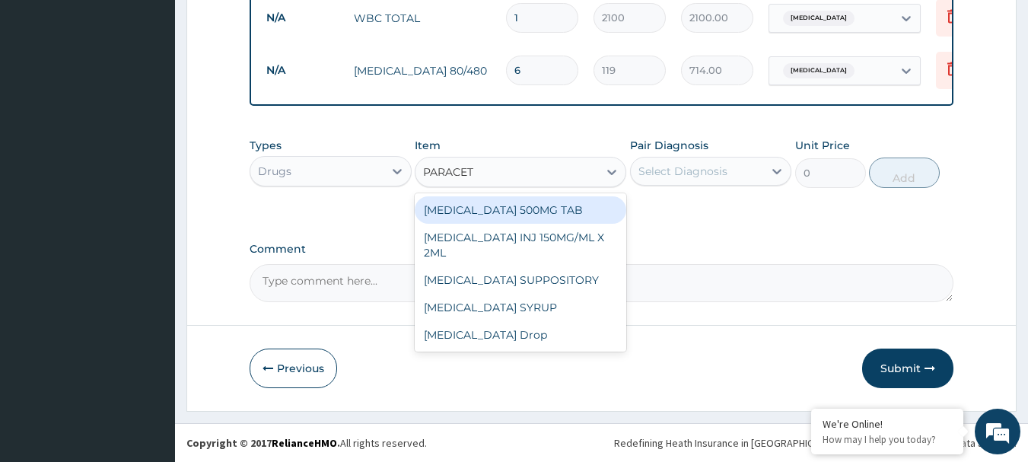
type input "PARACETA"
click at [464, 215] on div "[MEDICAL_DATA] 500MG TAB" at bounding box center [521, 209] width 212 height 27
type input "34"
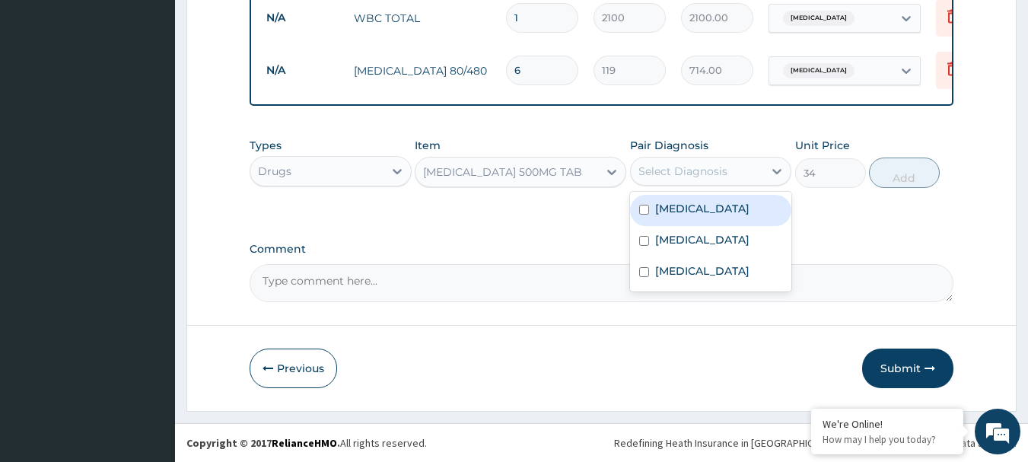
click at [728, 167] on div "Select Diagnosis" at bounding box center [697, 171] width 133 height 24
click at [689, 214] on label "[MEDICAL_DATA]" at bounding box center [702, 208] width 94 height 15
checkbox input "true"
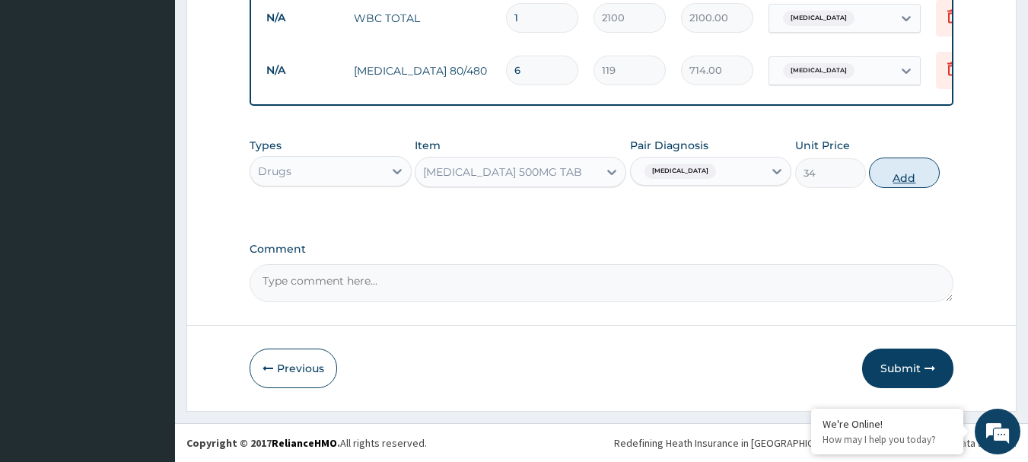
click at [914, 183] on button "Add" at bounding box center [904, 173] width 71 height 30
type input "0"
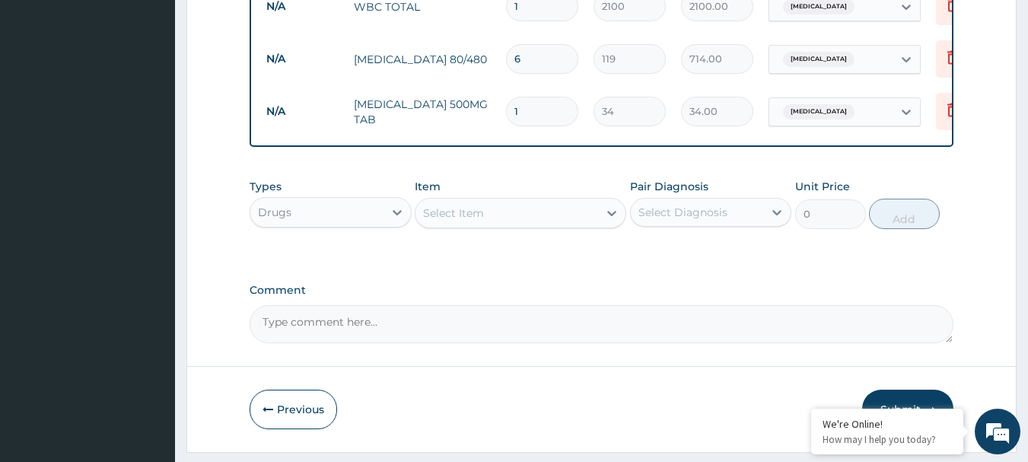
type input "18"
type input "612.00"
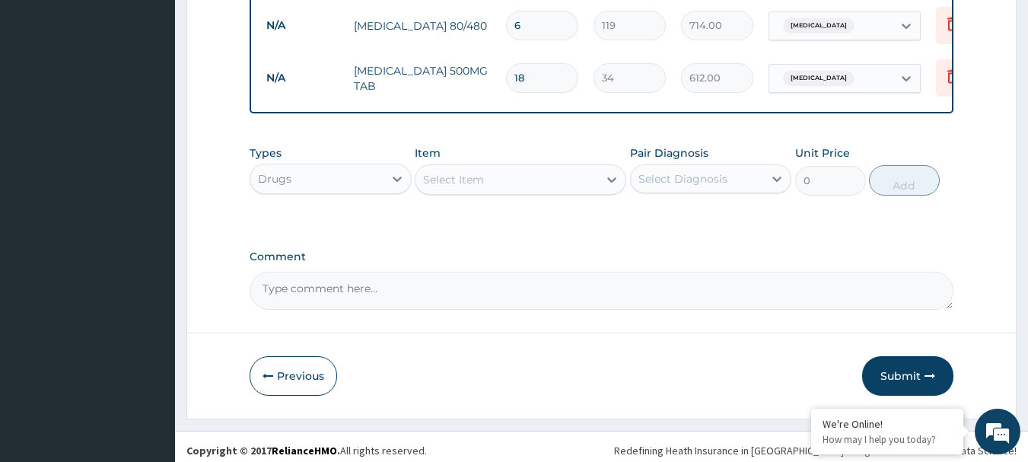
scroll to position [851, 0]
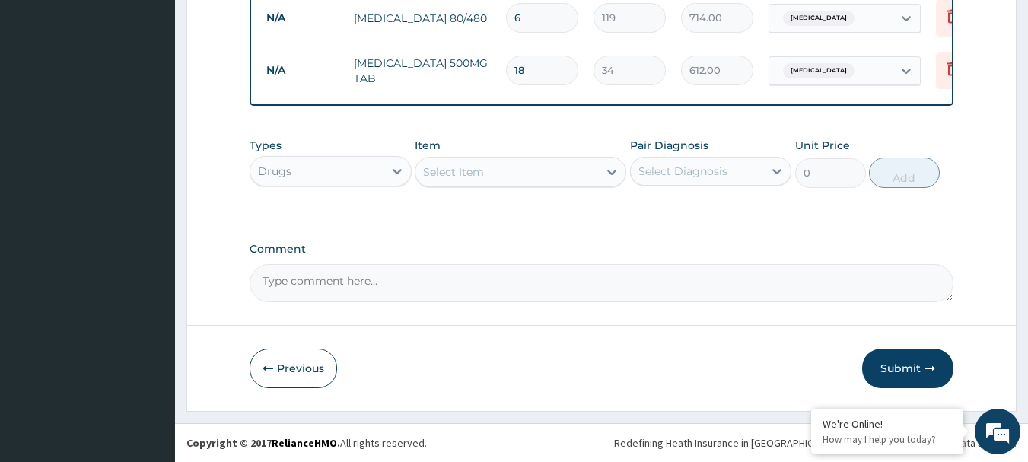
type input "18"
click at [487, 176] on div "Select Item" at bounding box center [506, 172] width 183 height 24
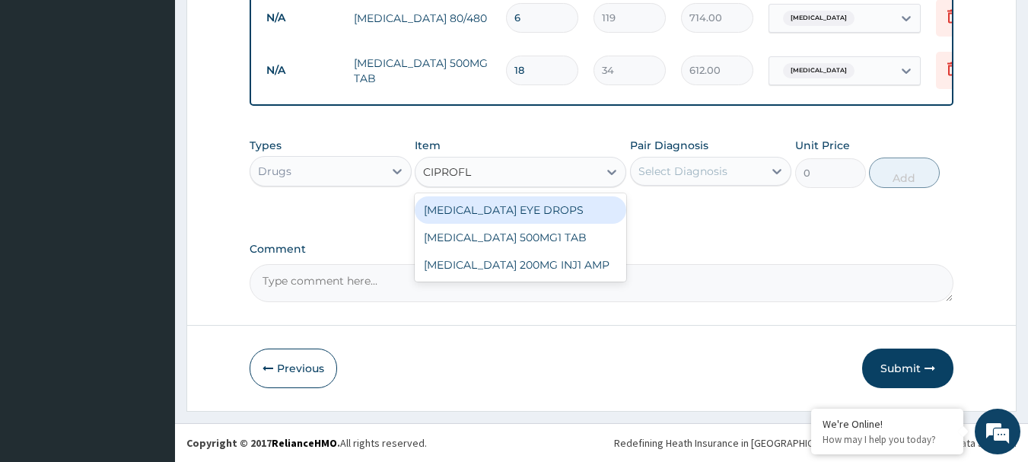
type input "CIPROFLO"
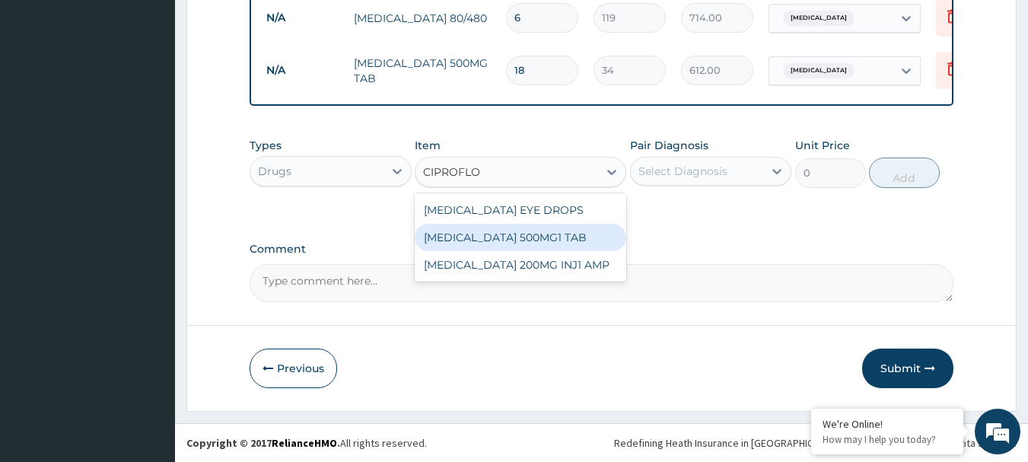
click at [524, 241] on div "[MEDICAL_DATA] 500MG1 TAB" at bounding box center [521, 237] width 212 height 27
type input "250"
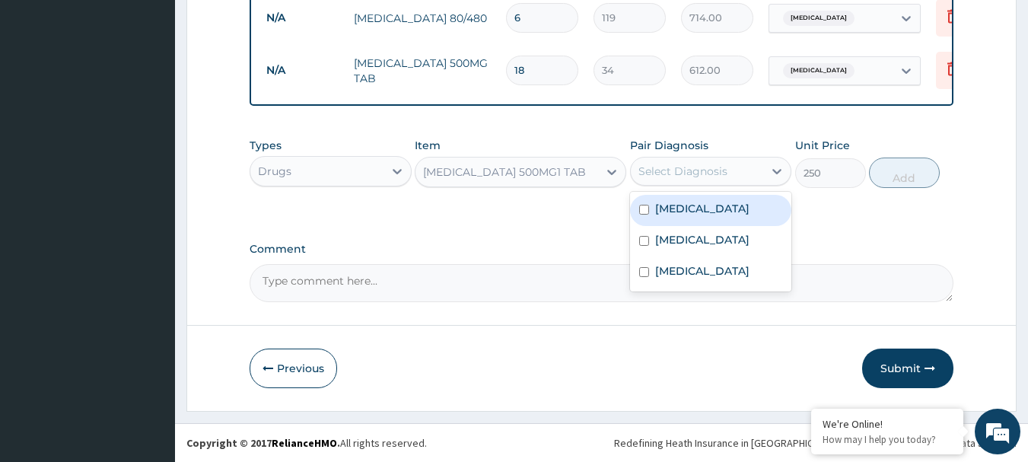
click at [718, 167] on div "Select Diagnosis" at bounding box center [682, 171] width 89 height 15
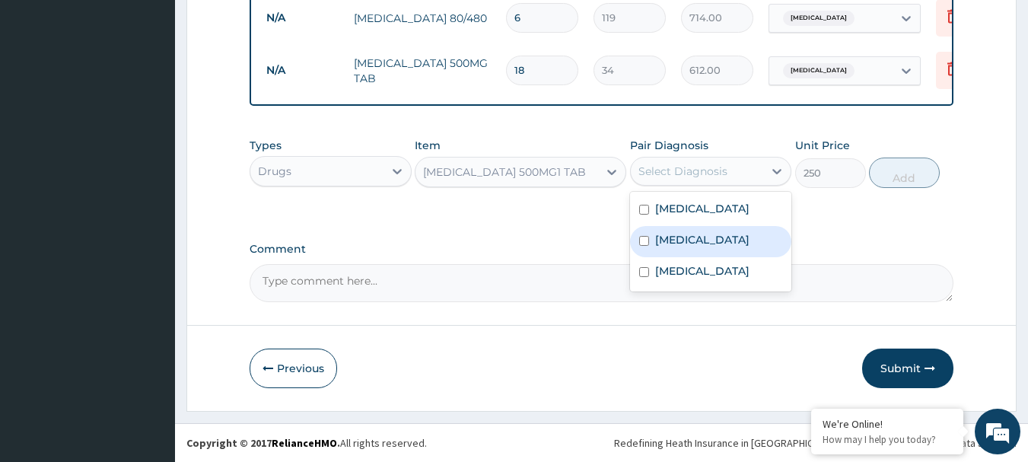
click at [694, 239] on label "[MEDICAL_DATA]" at bounding box center [702, 239] width 94 height 15
checkbox input "true"
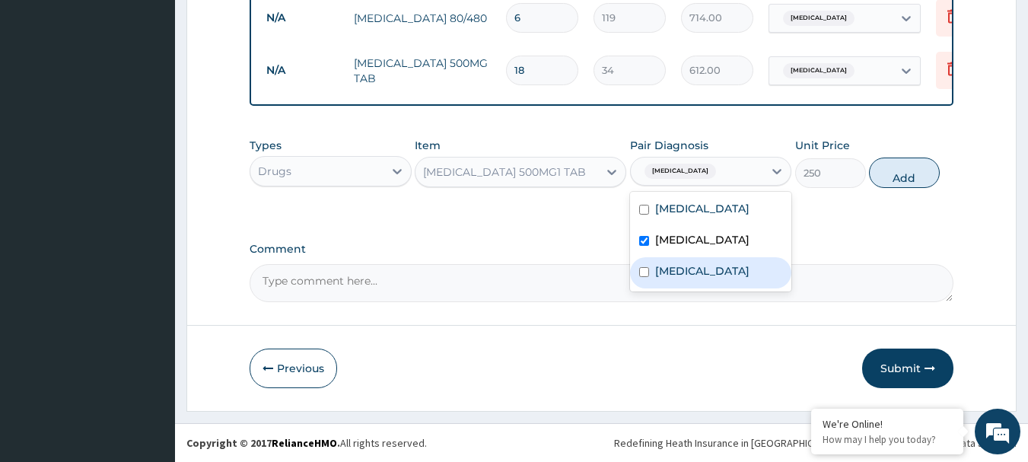
click at [685, 268] on label "[MEDICAL_DATA]" at bounding box center [702, 270] width 94 height 15
checkbox input "true"
click at [903, 178] on button "Add" at bounding box center [904, 173] width 71 height 30
type input "0"
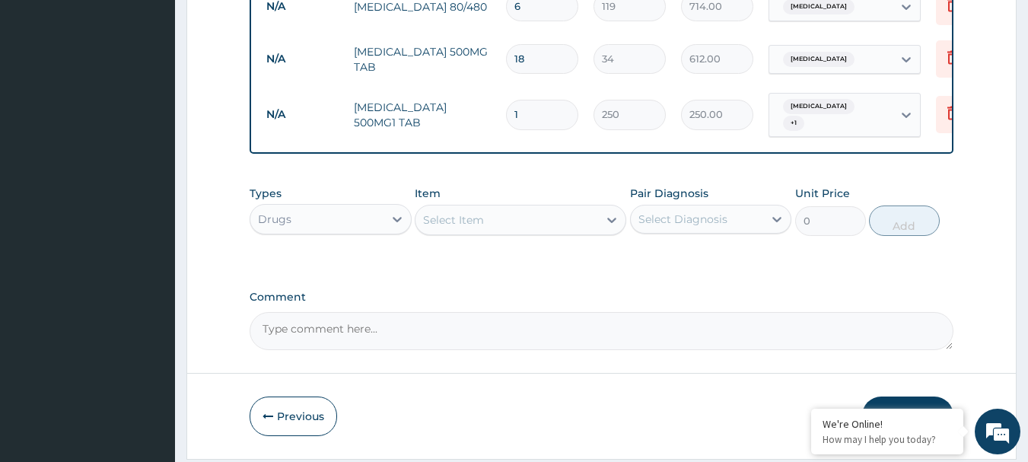
type input "10"
type input "2500.00"
type input "10"
click at [469, 226] on div "Select Item" at bounding box center [453, 219] width 61 height 15
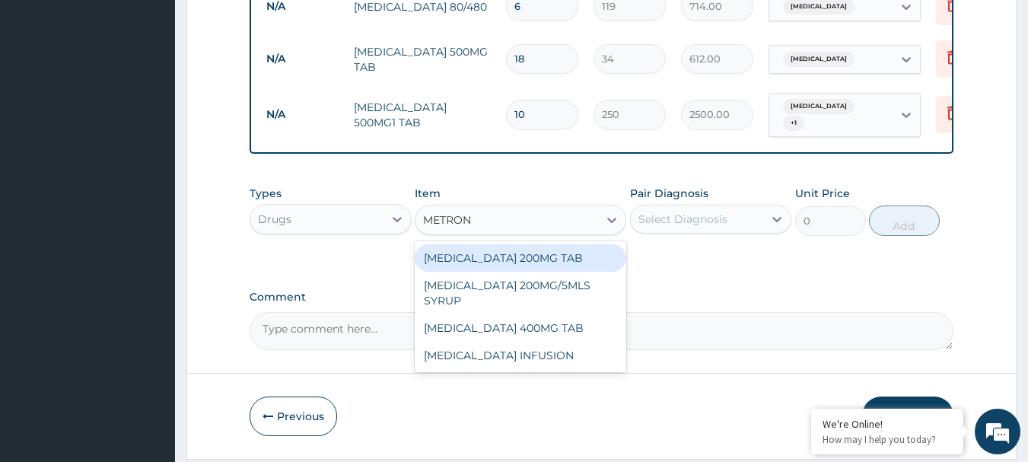
type input "METRONI"
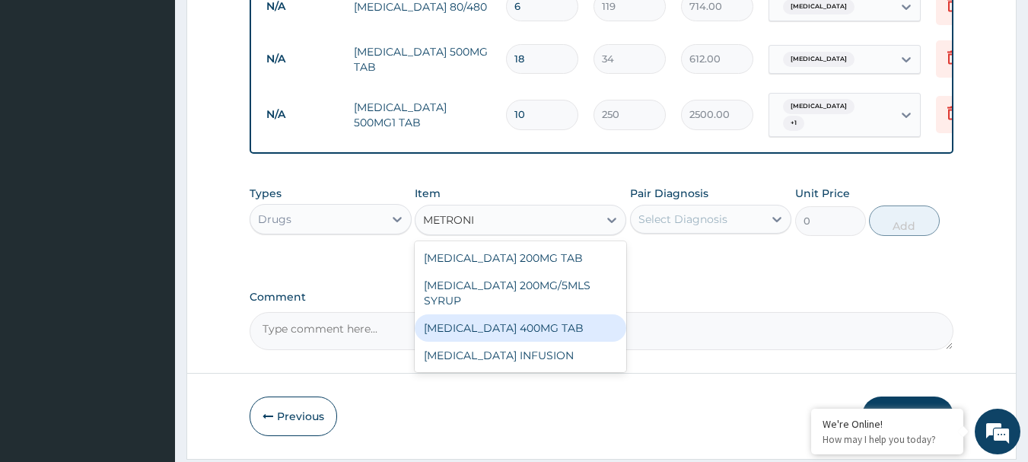
click at [552, 328] on div "[MEDICAL_DATA] 400MG TAB" at bounding box center [521, 327] width 212 height 27
type input "85"
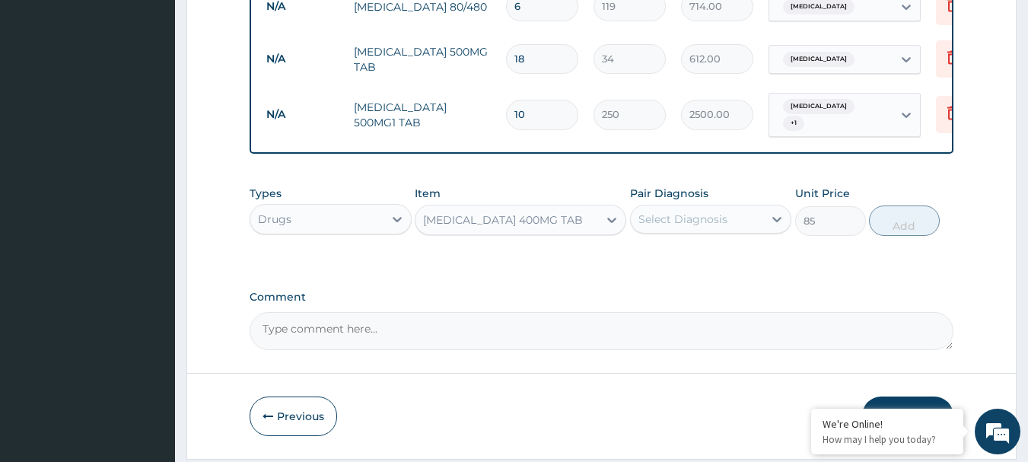
click at [692, 227] on div "Select Diagnosis" at bounding box center [682, 219] width 89 height 15
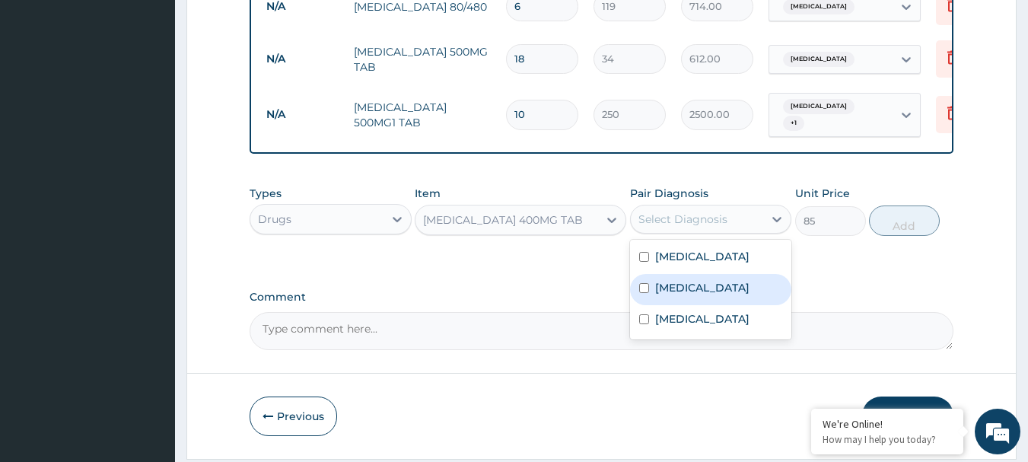
click at [686, 295] on label "[MEDICAL_DATA]" at bounding box center [702, 287] width 94 height 15
checkbox input "true"
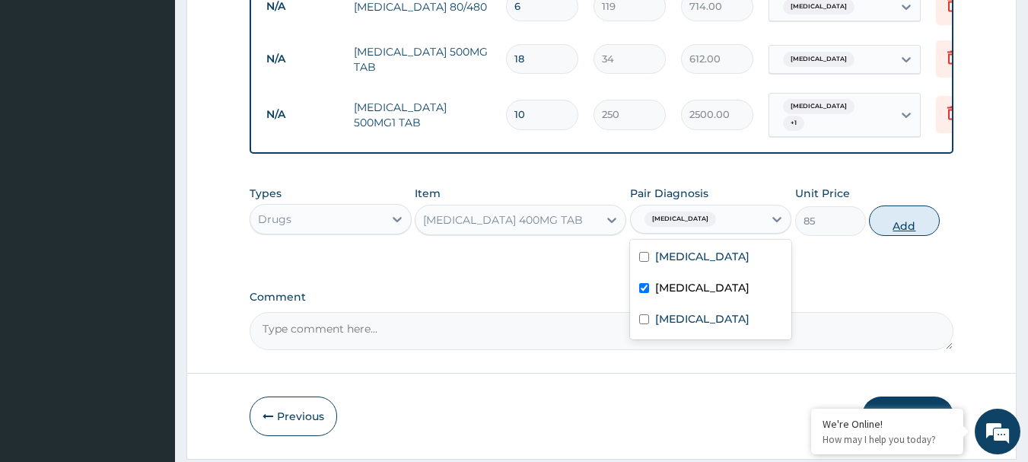
click at [922, 233] on button "Add" at bounding box center [904, 220] width 71 height 30
type input "0"
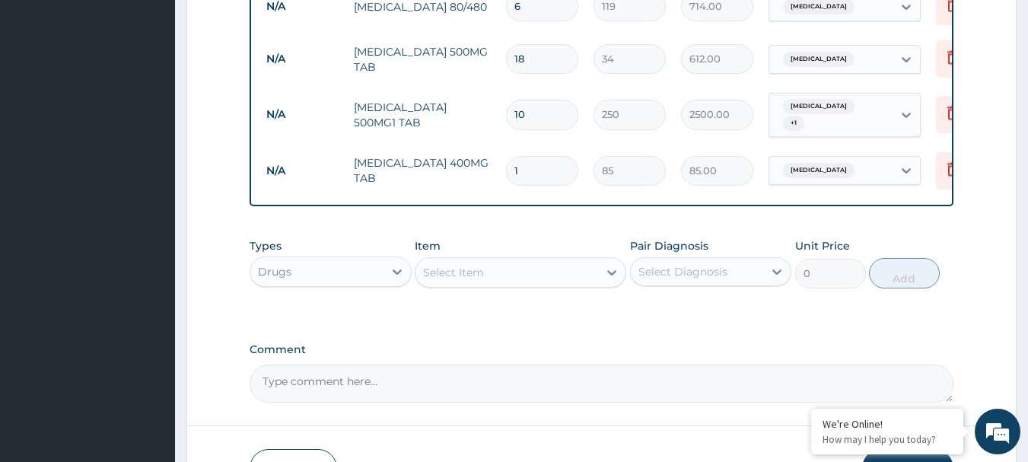
type input "15"
type input "1275.00"
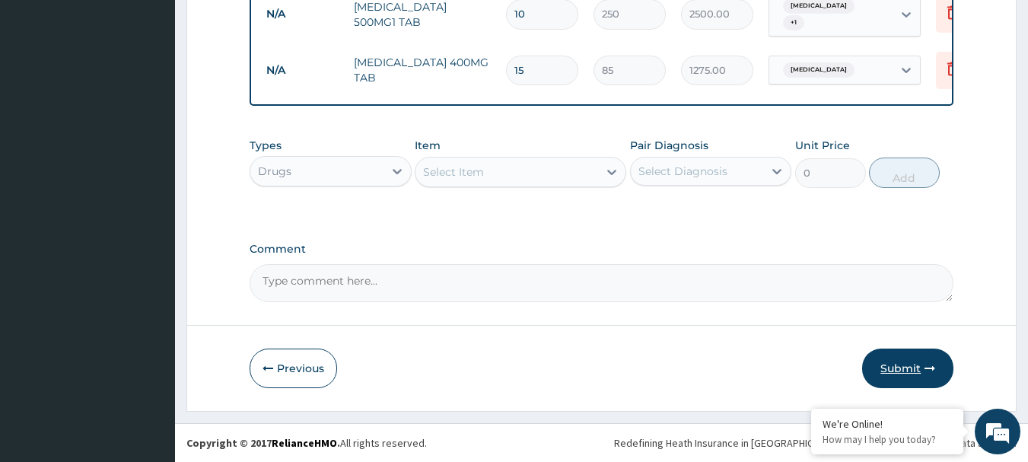
type input "15"
click at [925, 377] on button "Submit" at bounding box center [907, 369] width 91 height 40
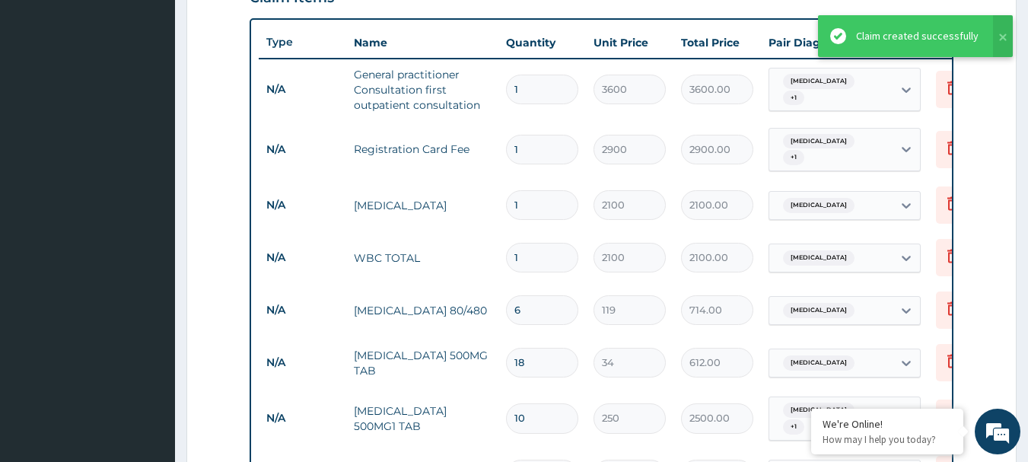
scroll to position [348, 0]
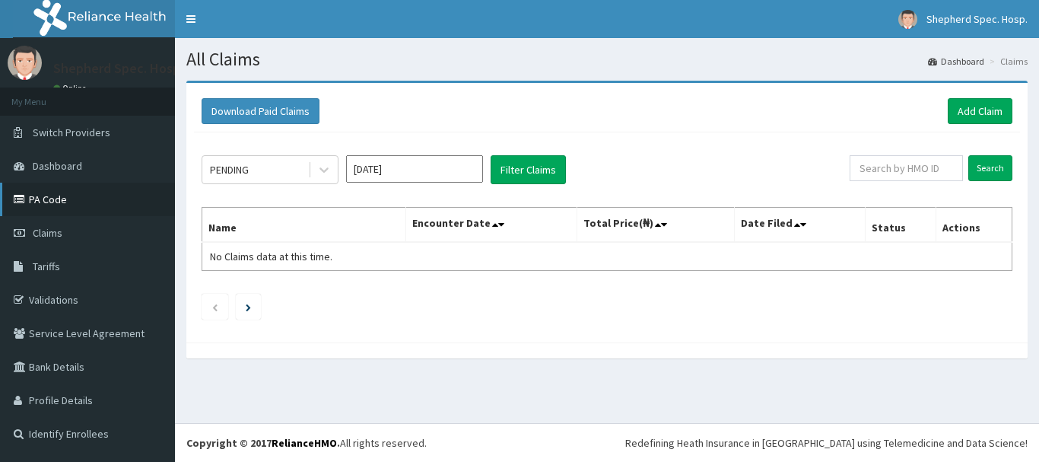
click at [92, 201] on link "PA Code" at bounding box center [87, 199] width 175 height 33
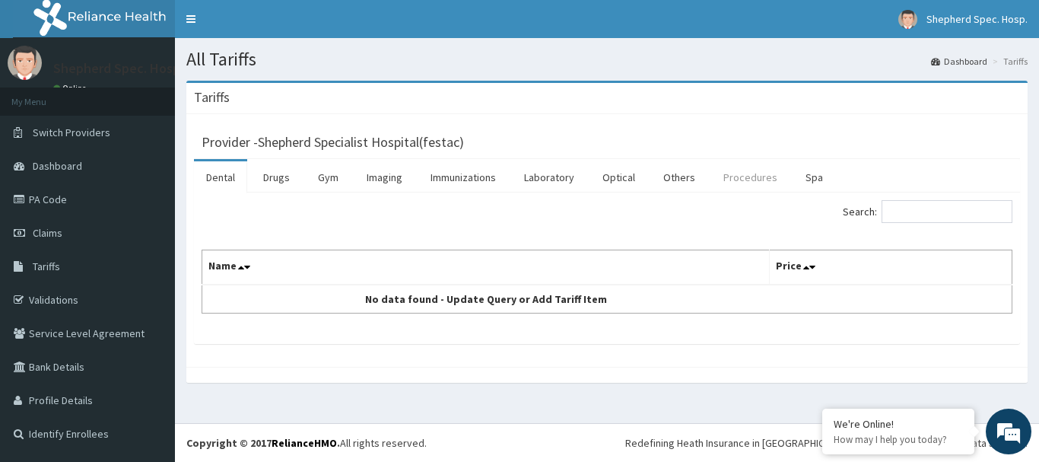
click at [749, 178] on link "Procedures" at bounding box center [750, 177] width 78 height 32
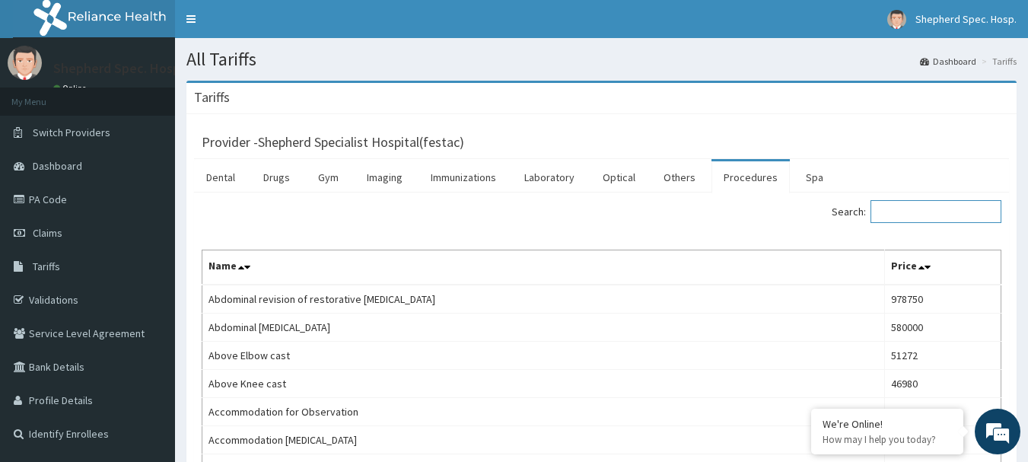
click at [929, 219] on input "Search:" at bounding box center [936, 211] width 131 height 23
click at [928, 217] on input "Search:" at bounding box center [936, 211] width 131 height 23
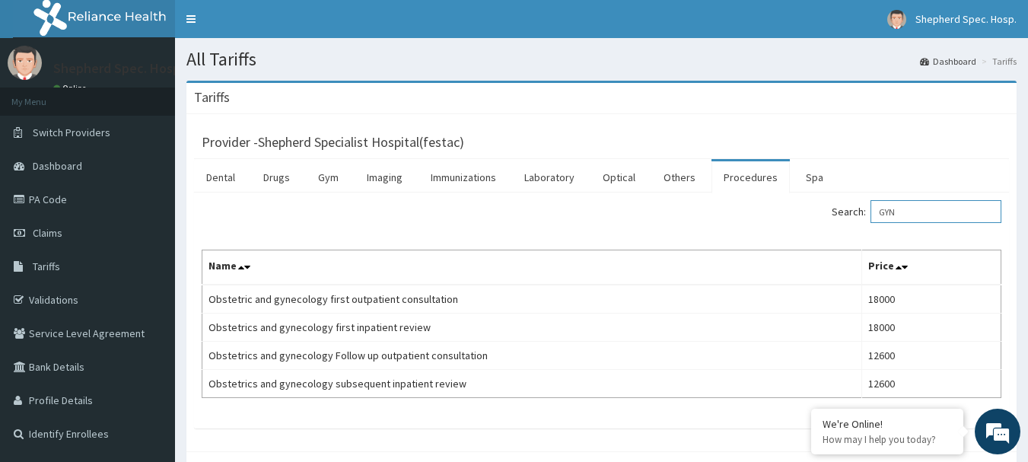
type input "GYN"
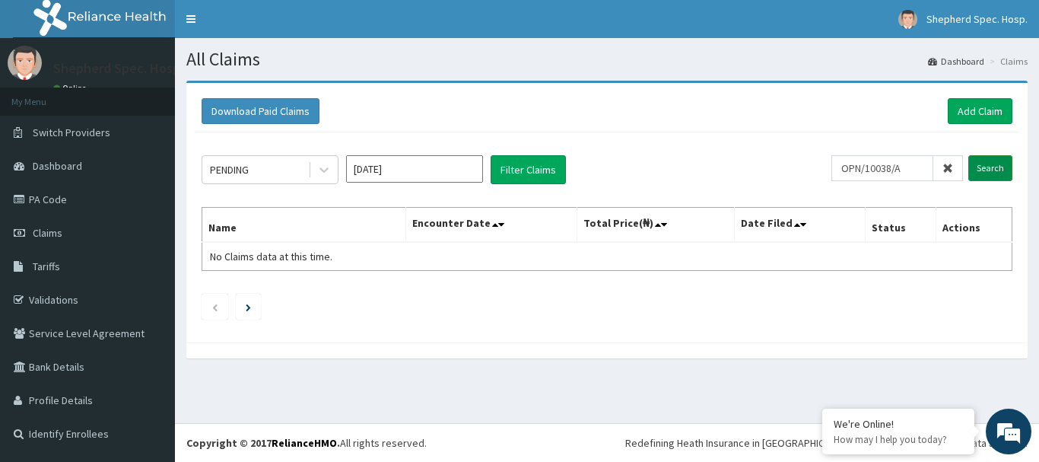
type input "OPN/10038/A"
click at [997, 170] on input "Search" at bounding box center [991, 168] width 44 height 26
